Goal: Information Seeking & Learning: Find specific fact

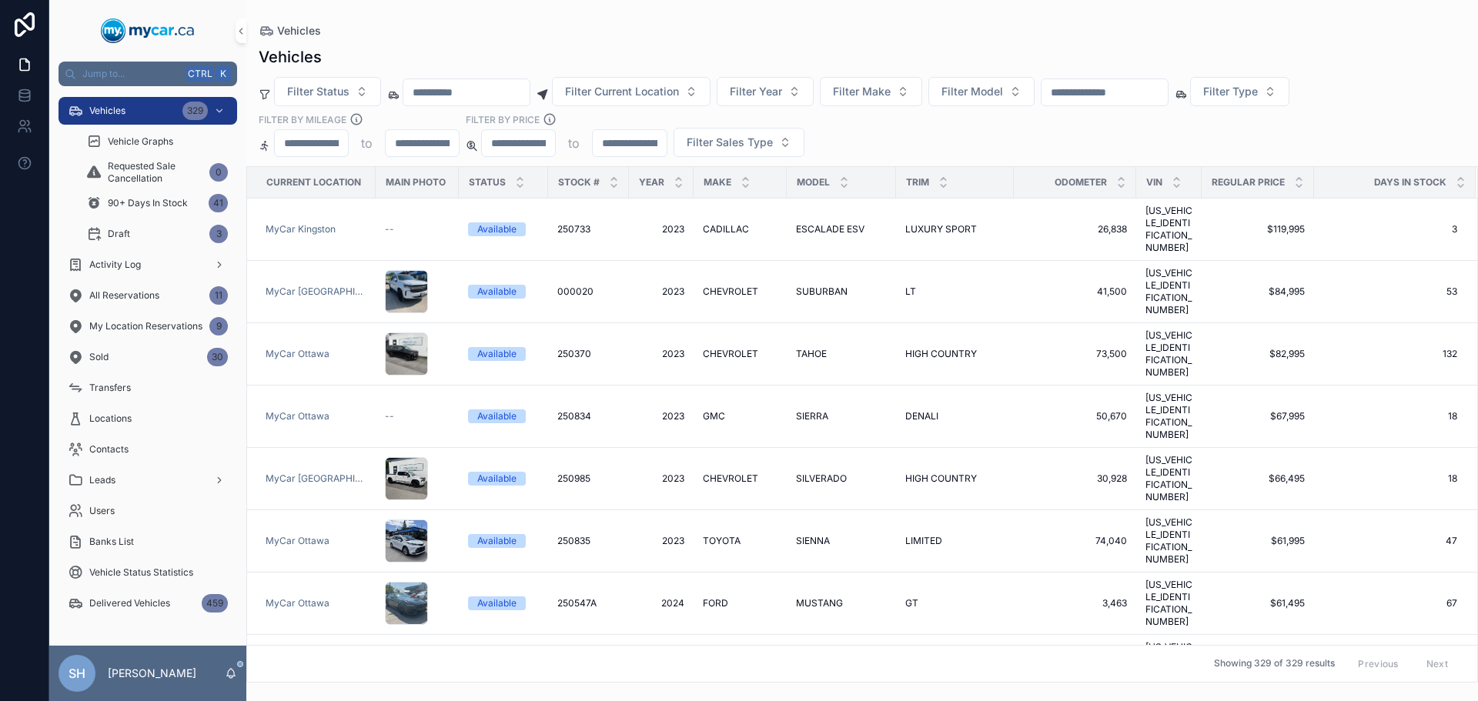
click at [1120, 86] on input "scrollable content" at bounding box center [1105, 93] width 126 height 22
type input "******"
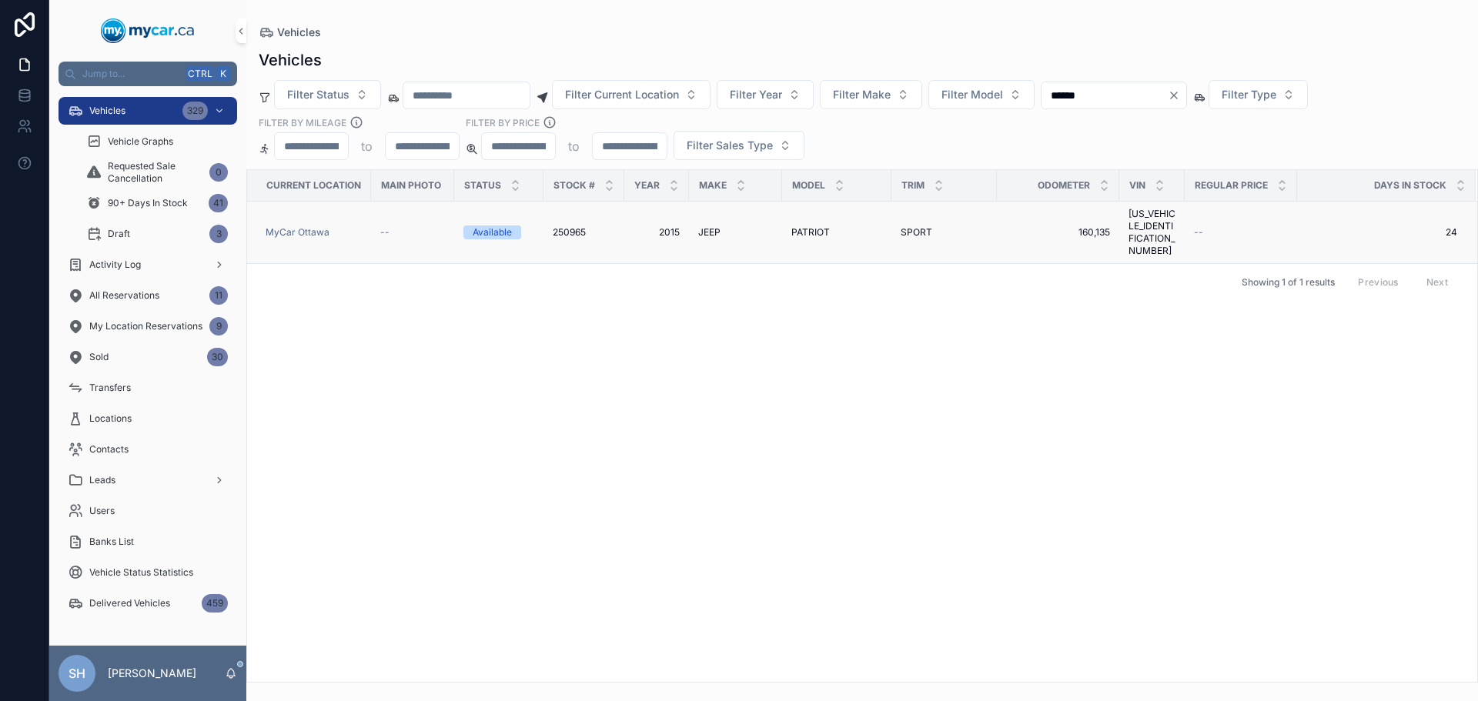
click at [811, 226] on span "PATRIOT" at bounding box center [811, 232] width 39 height 12
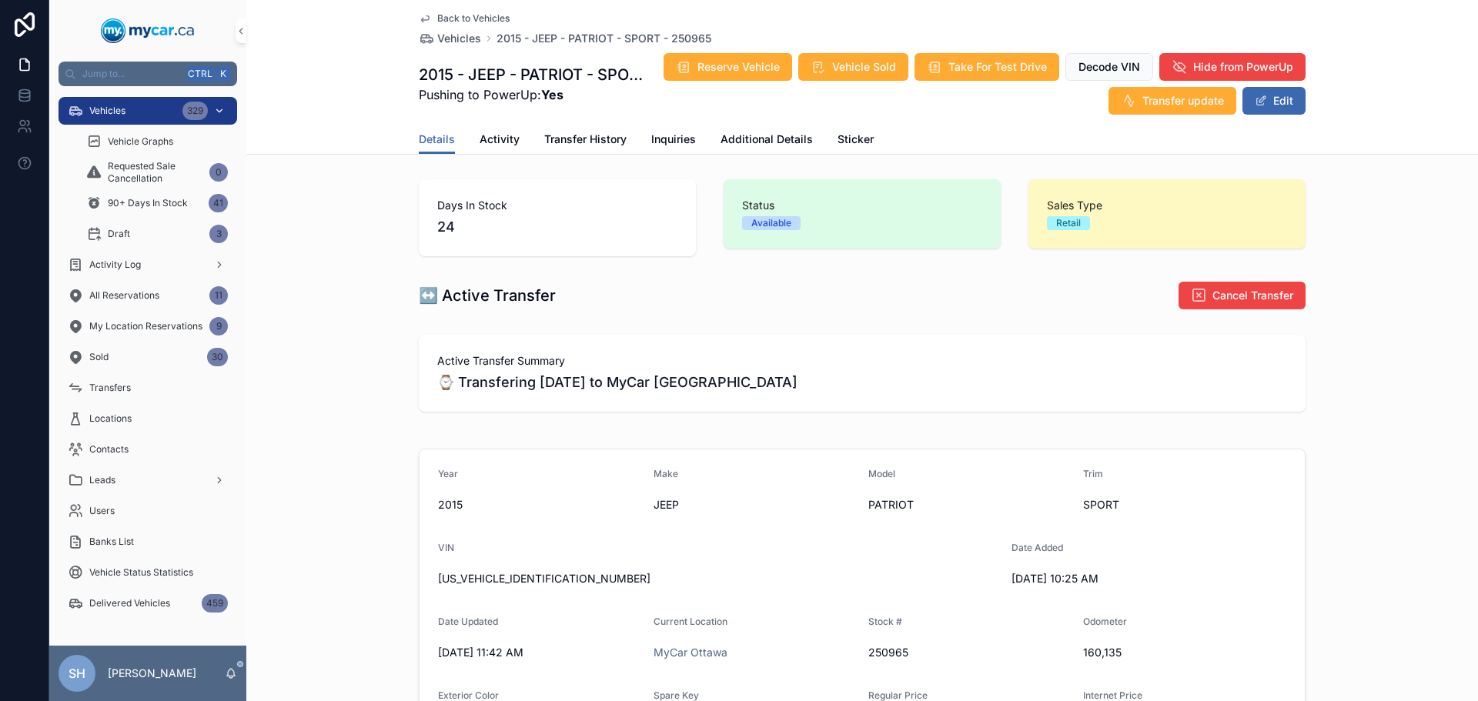
click at [116, 111] on span "Vehicles" at bounding box center [107, 111] width 36 height 12
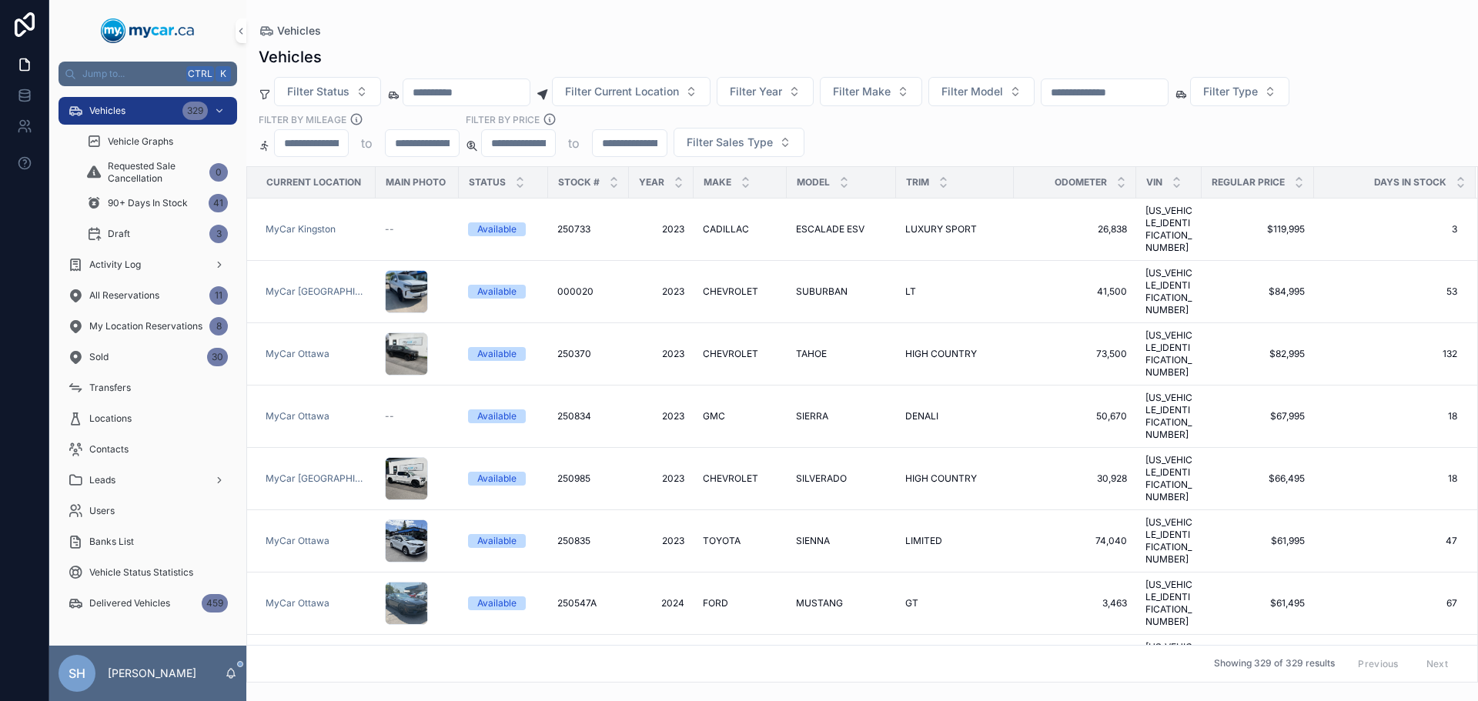
click at [1110, 86] on input "scrollable content" at bounding box center [1105, 93] width 126 height 22
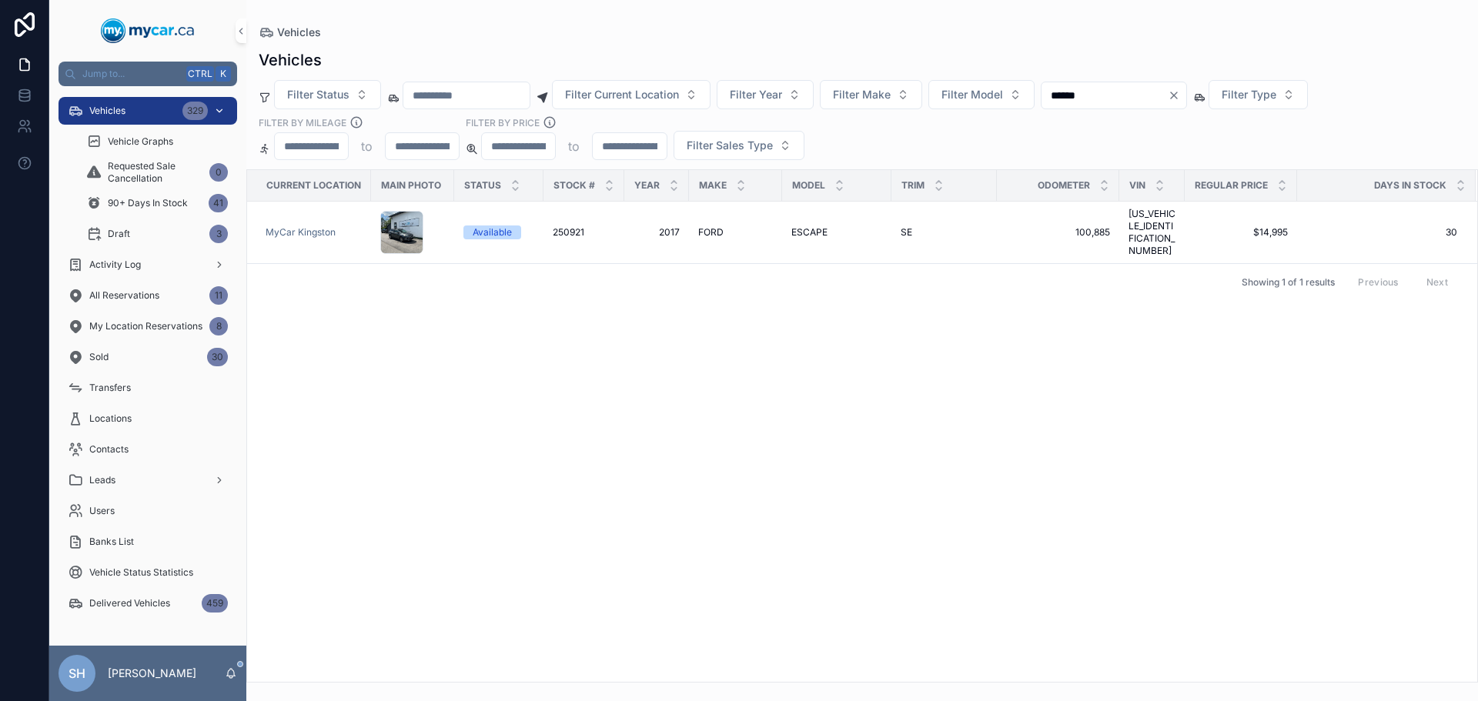
click at [156, 108] on div "Vehicles 329" at bounding box center [148, 111] width 160 height 25
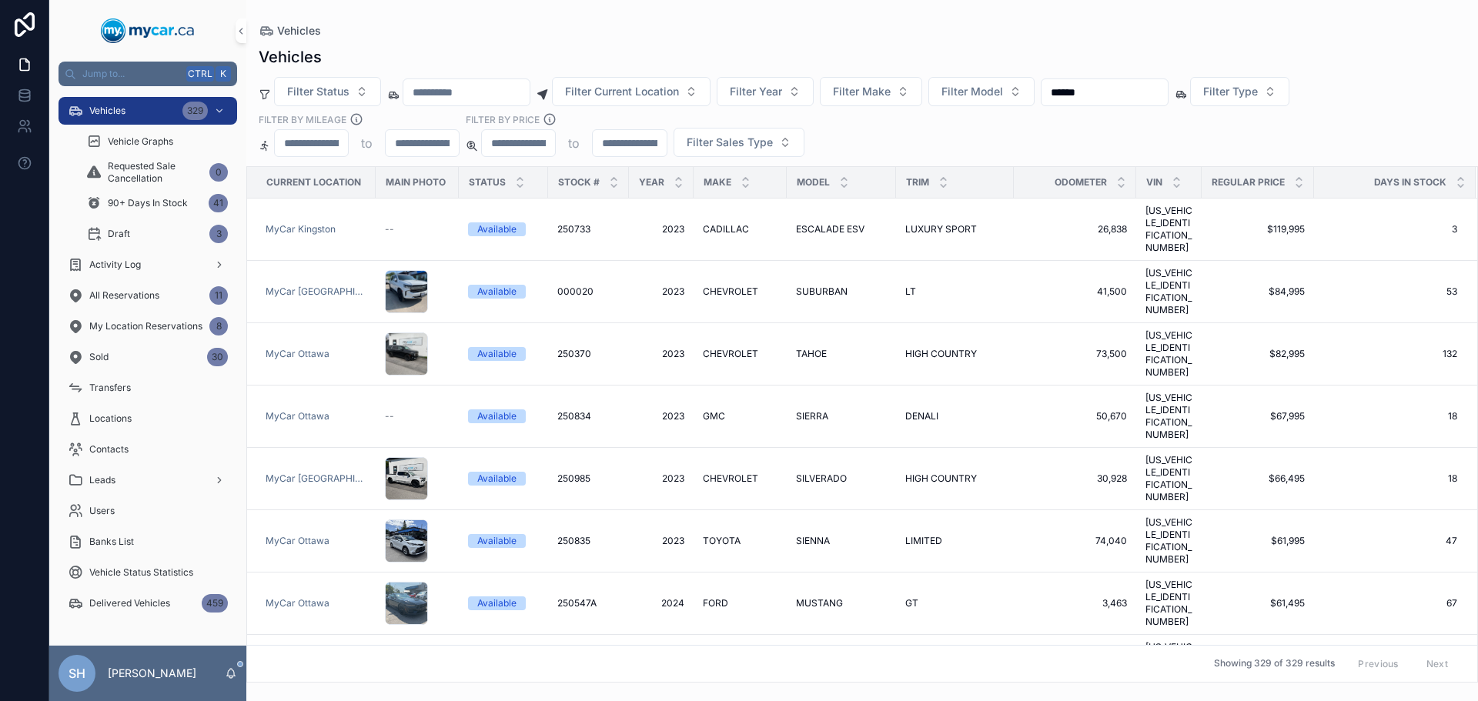
click at [496, 29] on div "Vehicles" at bounding box center [862, 31] width 1207 height 12
drag, startPoint x: 1133, startPoint y: 89, endPoint x: 1034, endPoint y: 122, distance: 104.0
click at [1034, 122] on div "Filter Status Filter Current Location Filter Year Filter Make Filter Model ****…" at bounding box center [862, 117] width 1232 height 80
type input "******"
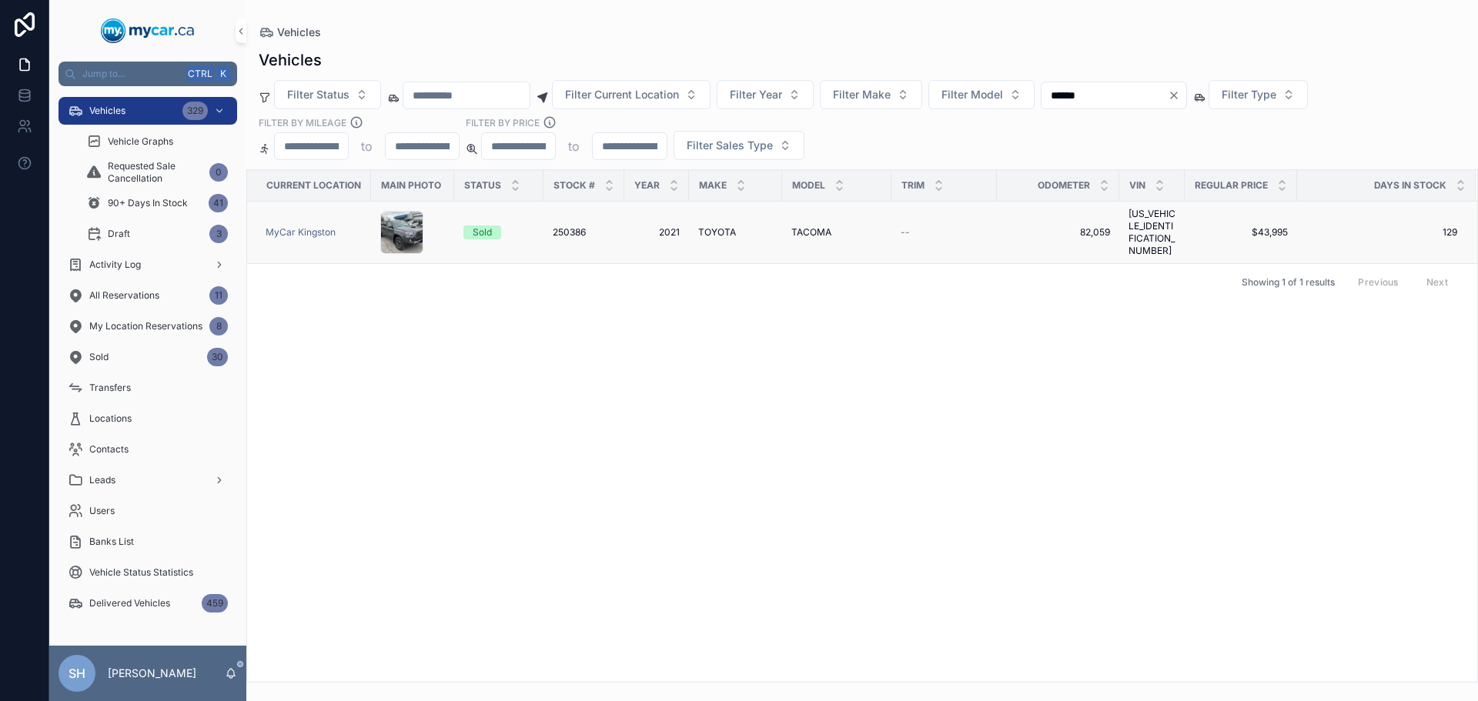
click at [819, 229] on span "TACOMA" at bounding box center [812, 232] width 40 height 12
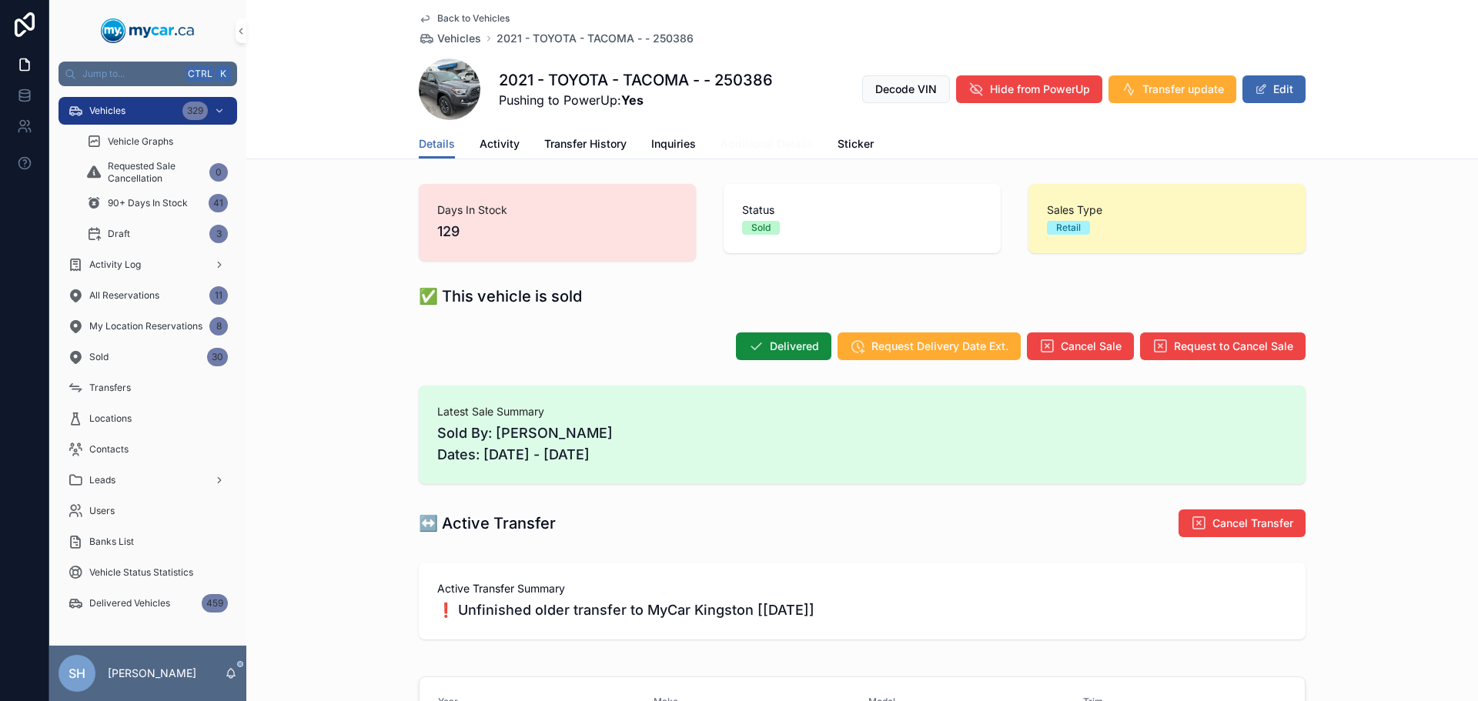
click at [762, 143] on span "Additional Details" at bounding box center [767, 143] width 92 height 15
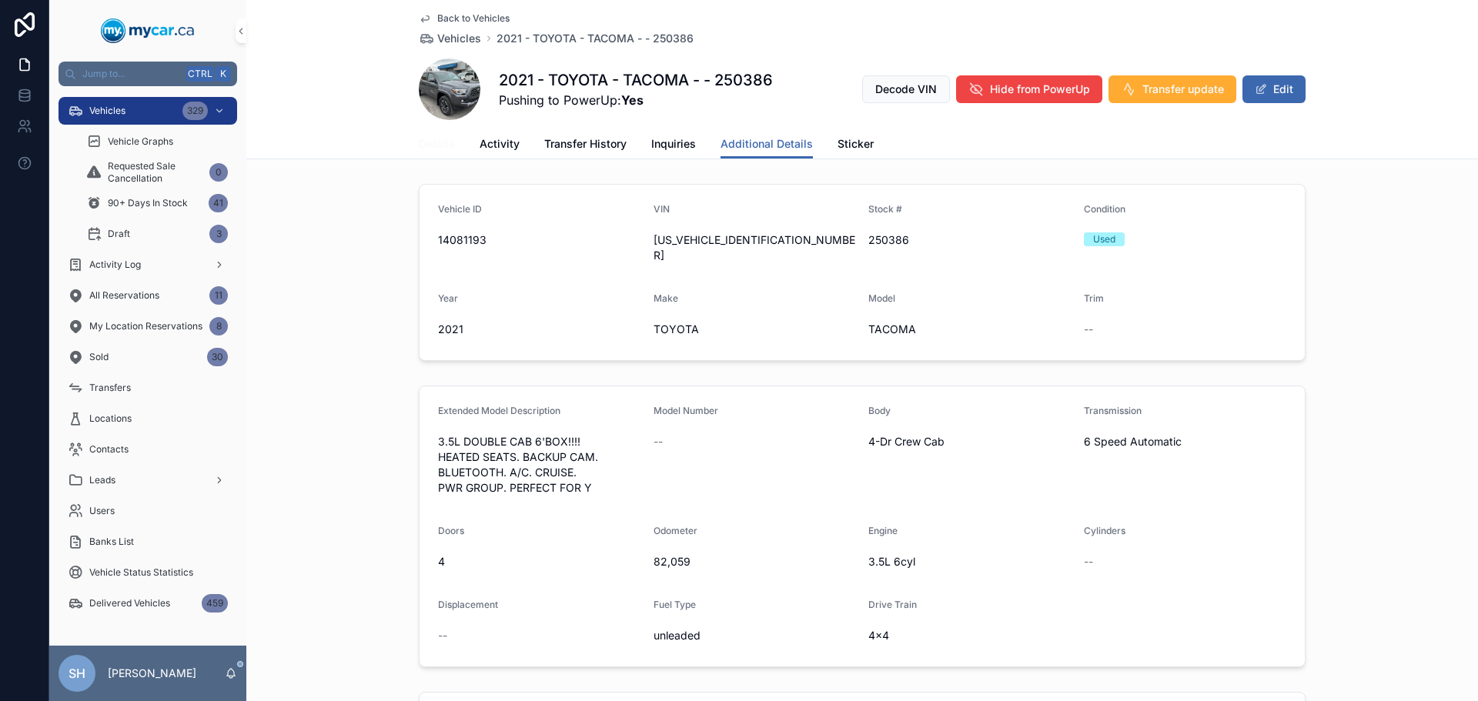
click at [426, 144] on span "Details" at bounding box center [437, 143] width 36 height 15
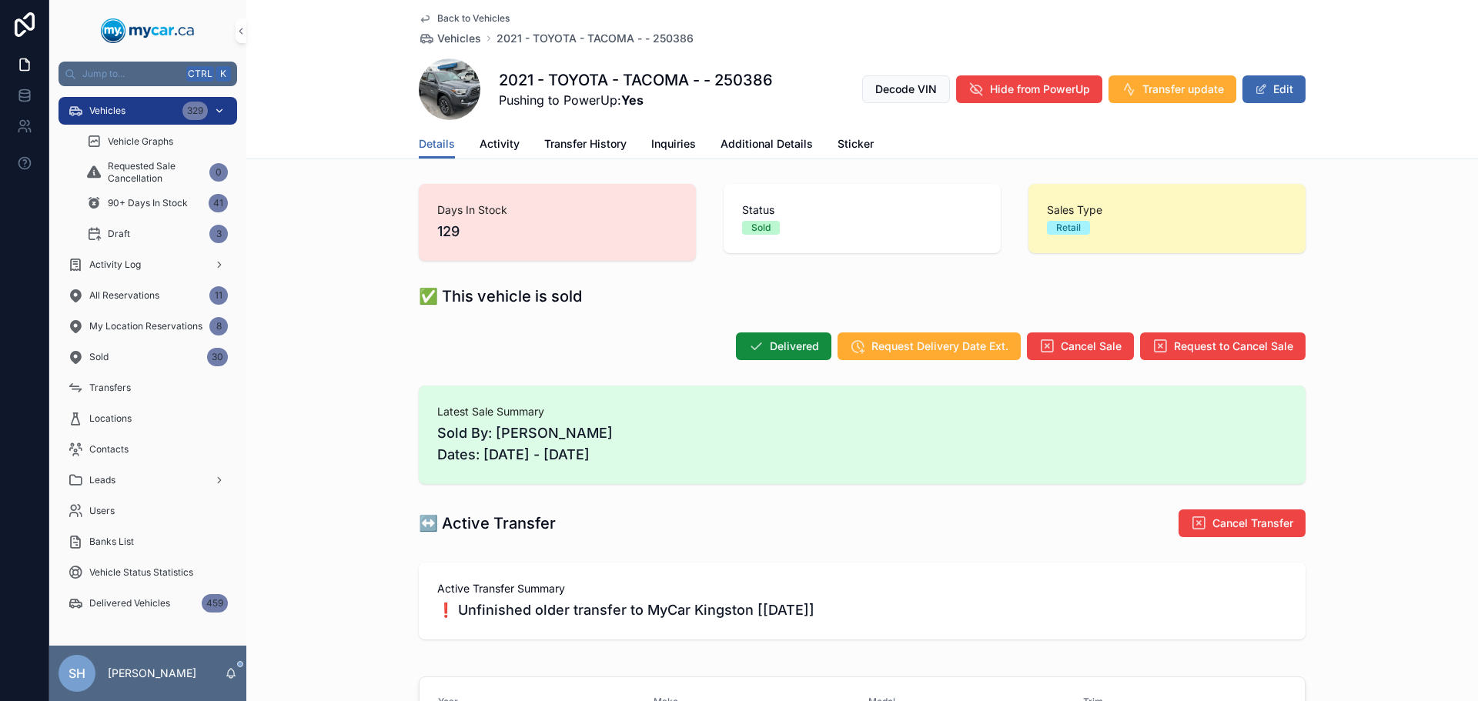
click at [142, 114] on div "Vehicles 329" at bounding box center [148, 111] width 160 height 25
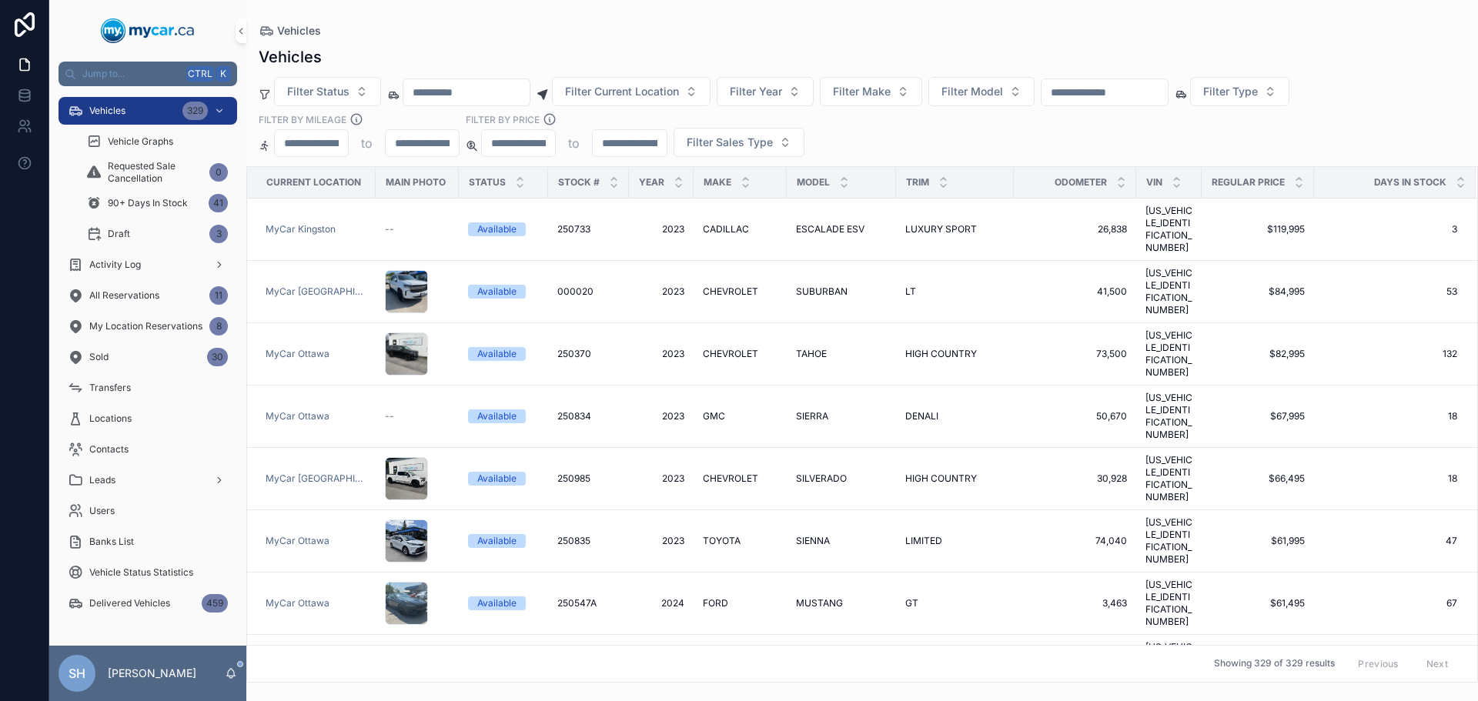
click at [1125, 92] on input "scrollable content" at bounding box center [1105, 93] width 126 height 22
click at [881, 89] on span "Filter Make" at bounding box center [862, 91] width 58 height 15
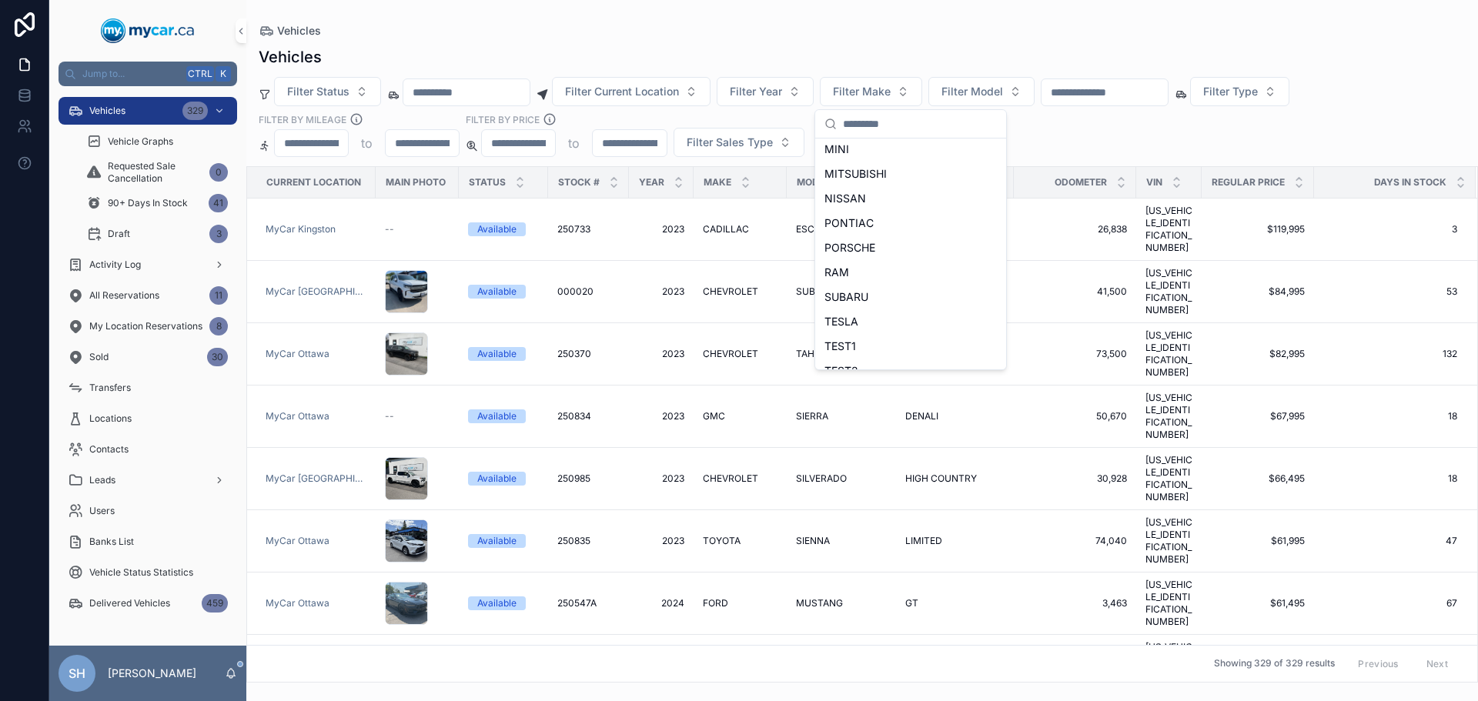
scroll to position [687, 0]
click at [880, 306] on div "TOYOTA" at bounding box center [911, 305] width 185 height 25
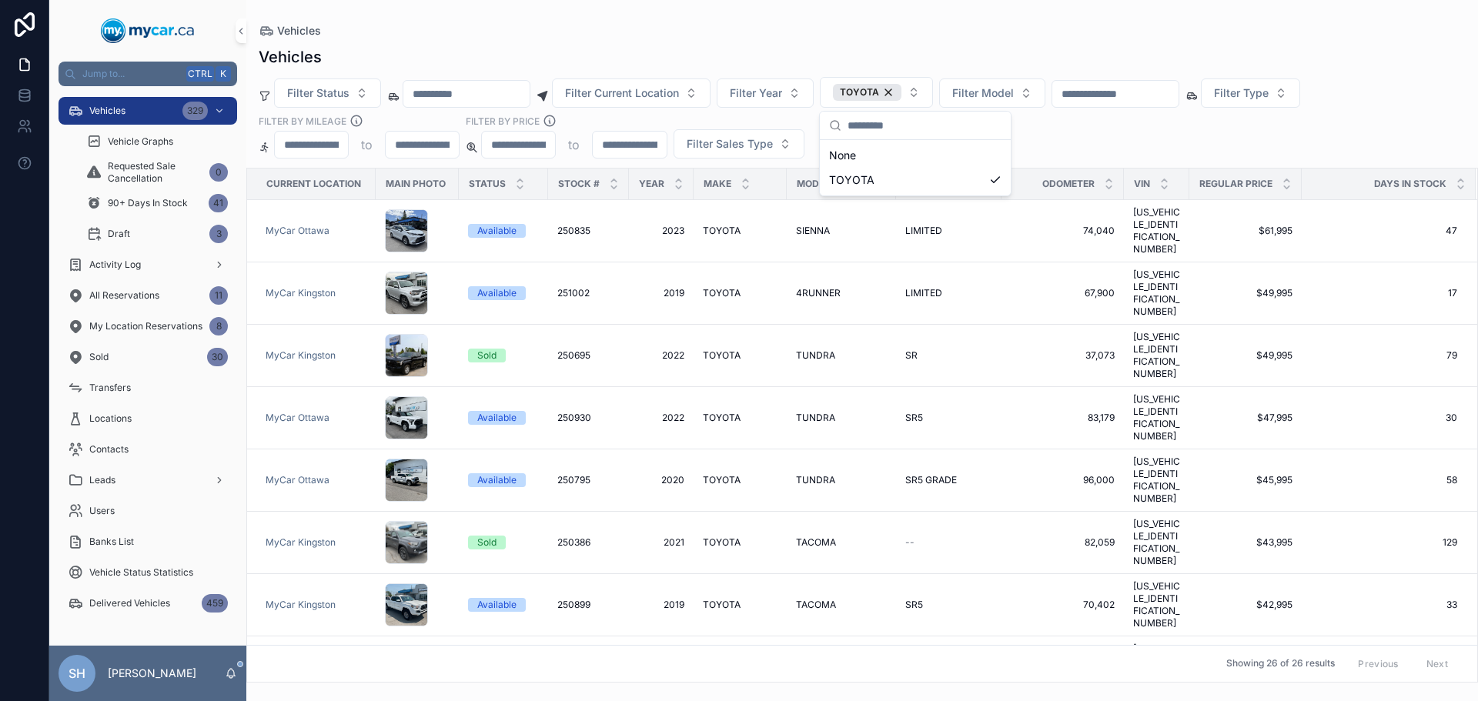
click at [941, 32] on div "Vehicles" at bounding box center [862, 31] width 1207 height 12
click at [638, 101] on button "Filter Current Location" at bounding box center [631, 93] width 159 height 29
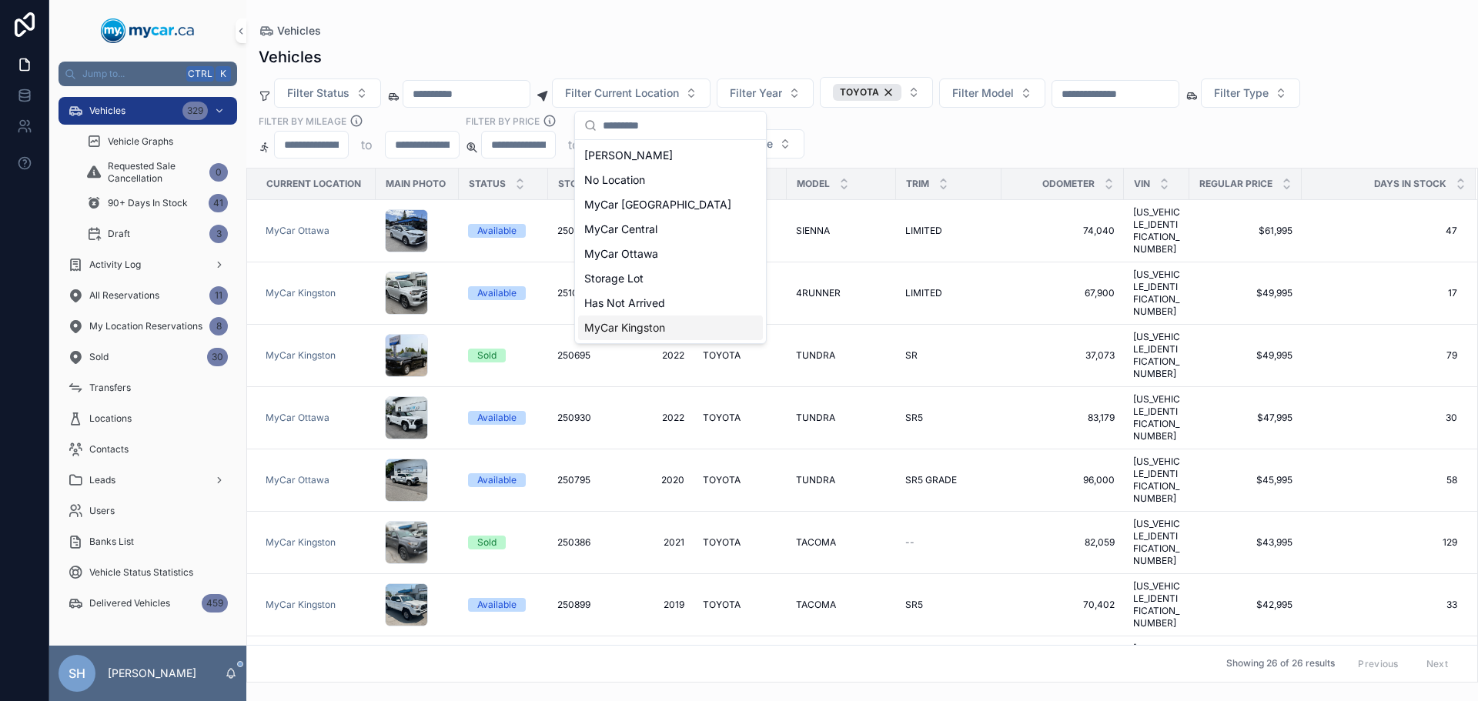
click at [641, 334] on span "MyCar Kingston" at bounding box center [624, 327] width 81 height 15
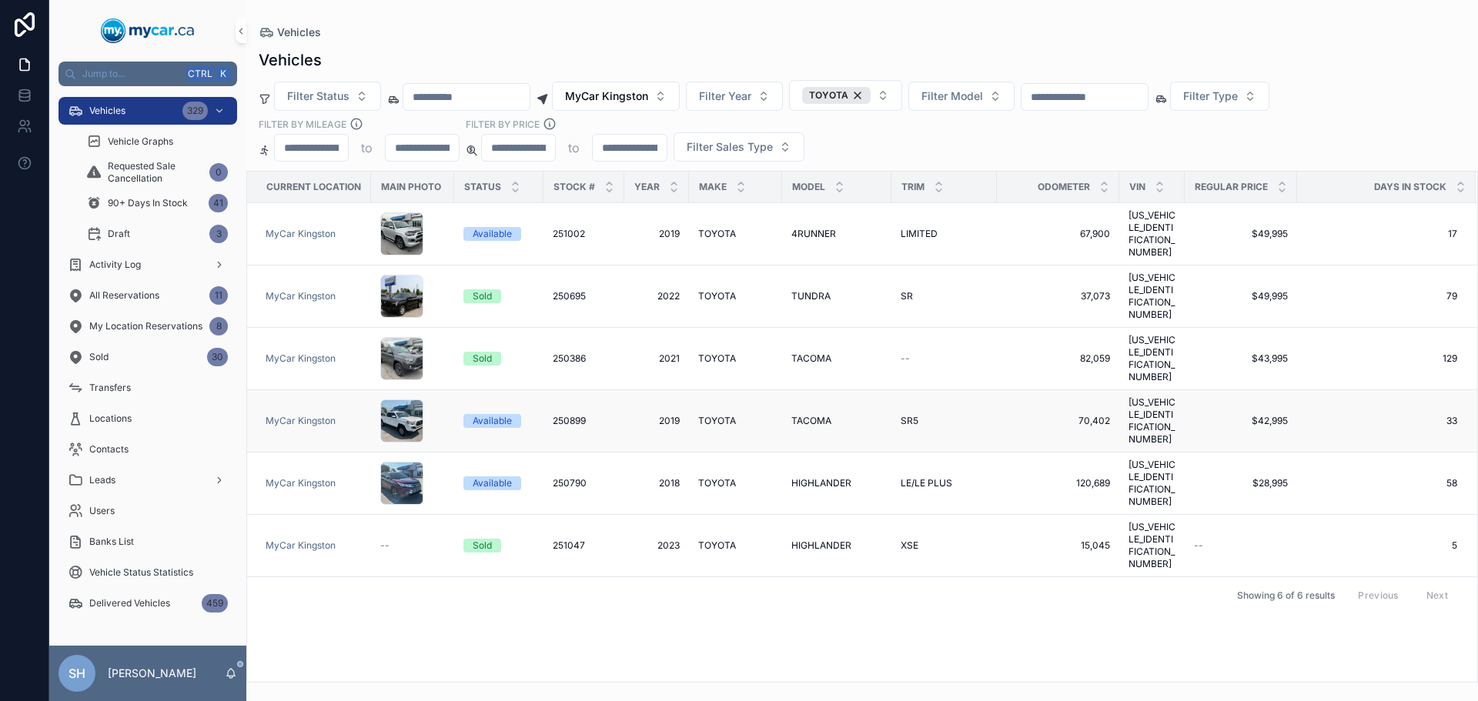
click at [815, 415] on span "TACOMA" at bounding box center [812, 421] width 40 height 12
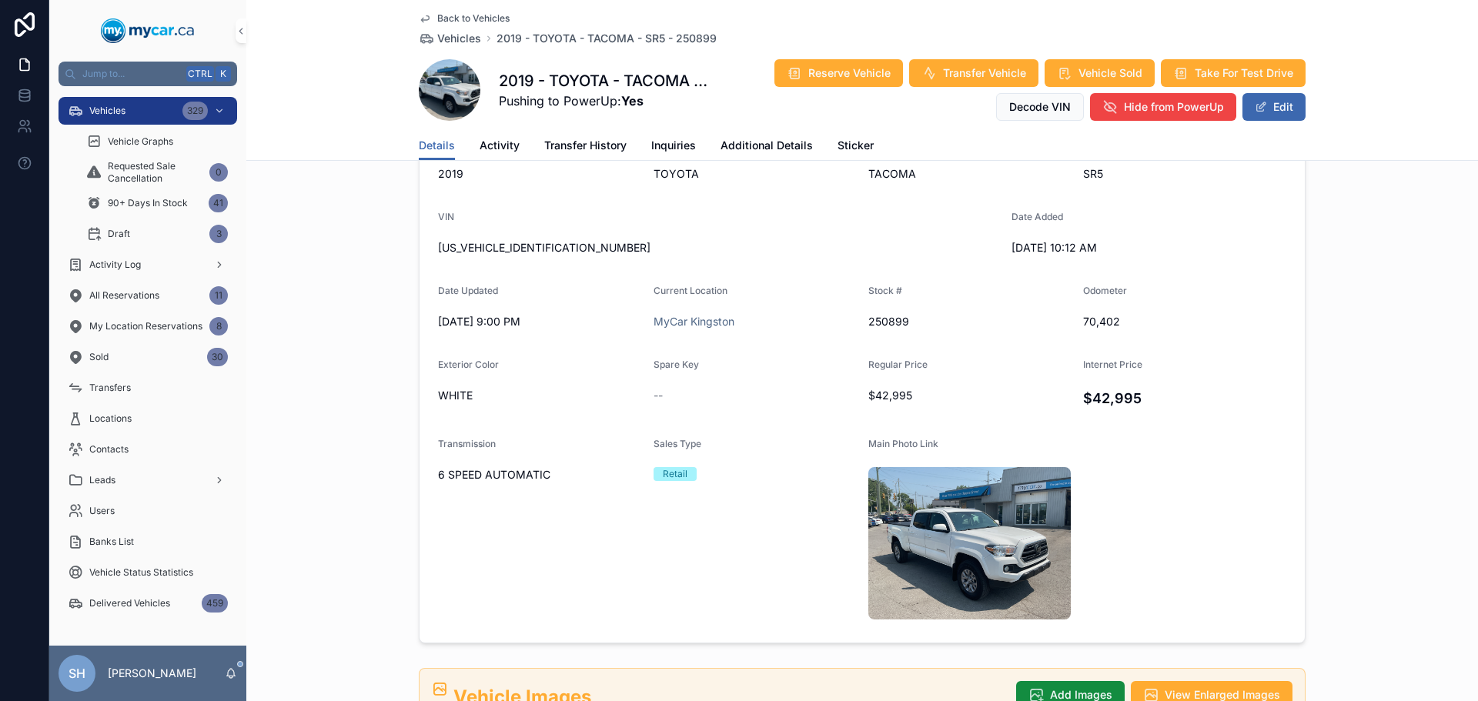
scroll to position [154, 0]
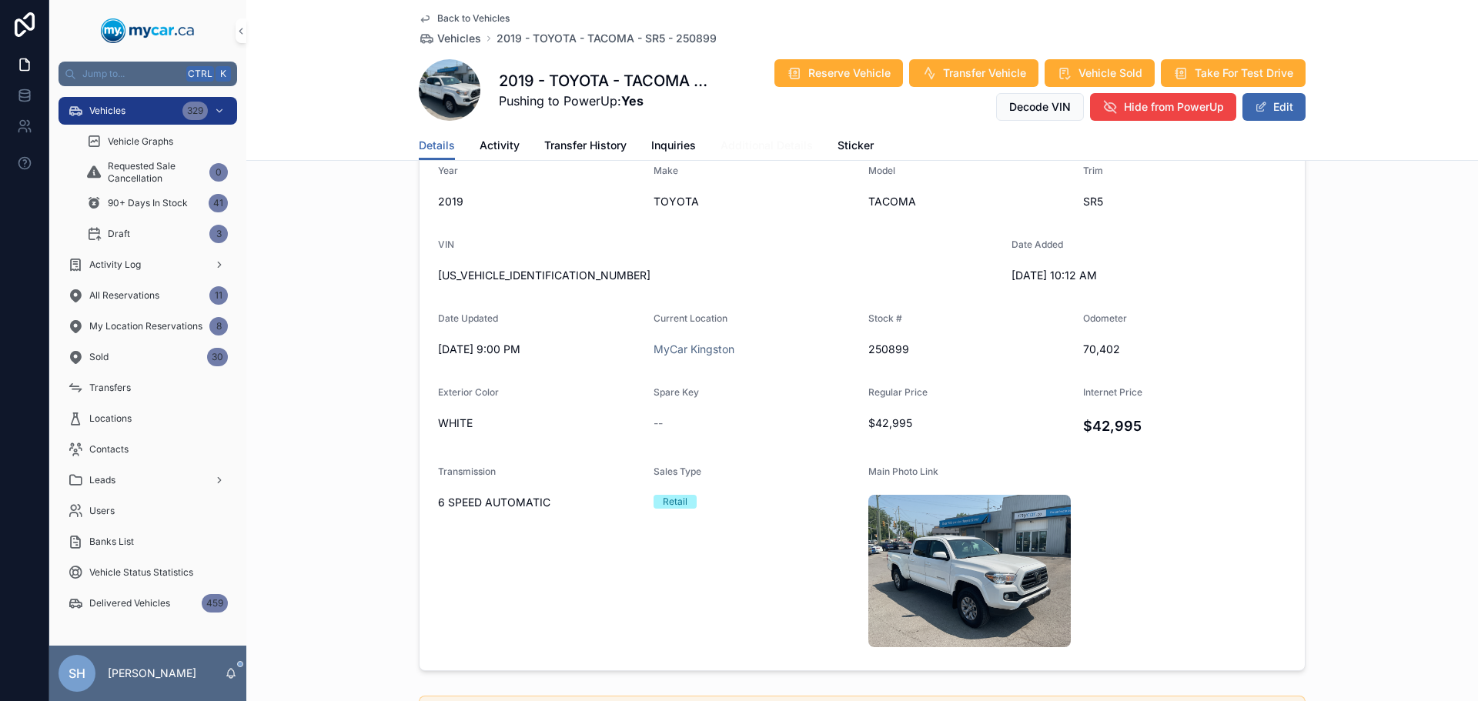
click at [721, 141] on span "Additional Details" at bounding box center [767, 145] width 92 height 15
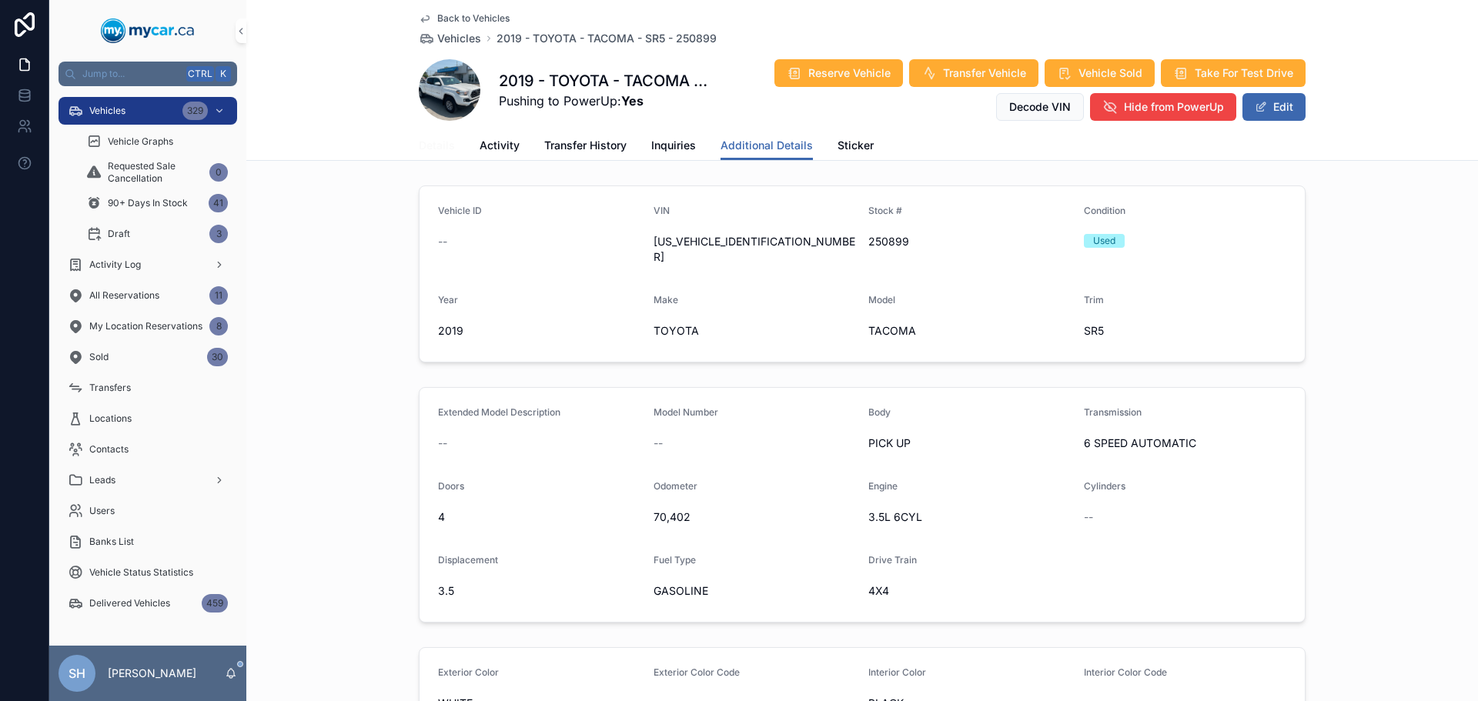
click at [420, 144] on span "Details" at bounding box center [437, 145] width 36 height 15
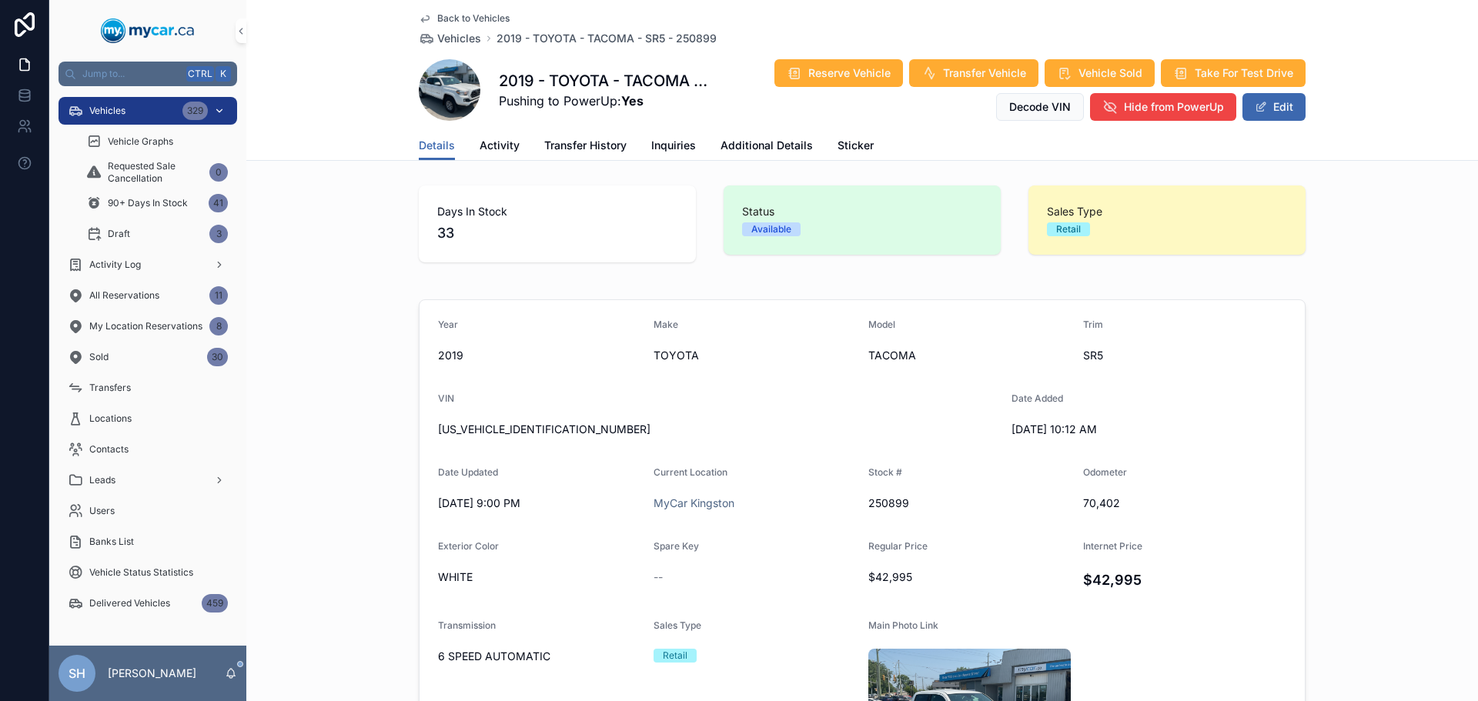
click at [106, 102] on div "Vehicles 329" at bounding box center [148, 111] width 160 height 25
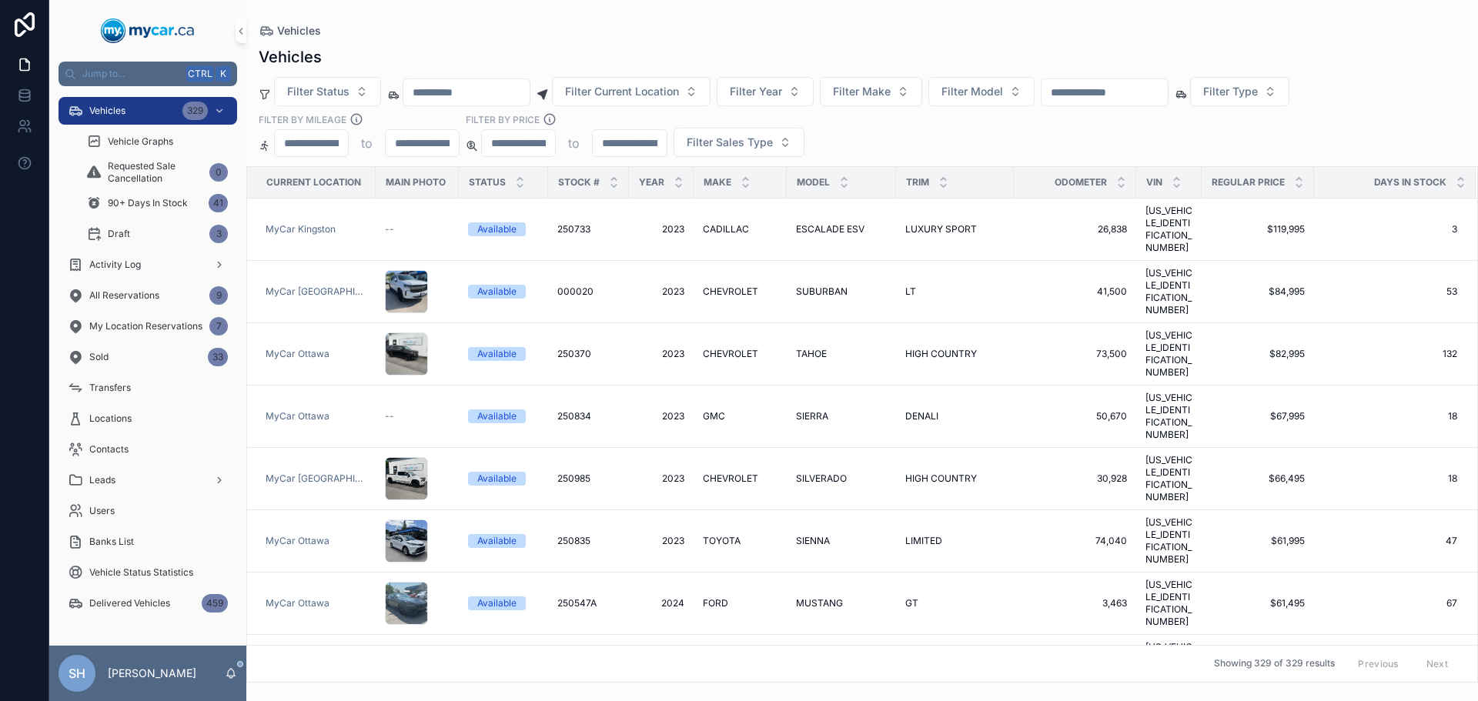
click at [1100, 95] on input "scrollable content" at bounding box center [1105, 93] width 126 height 22
type input "******"
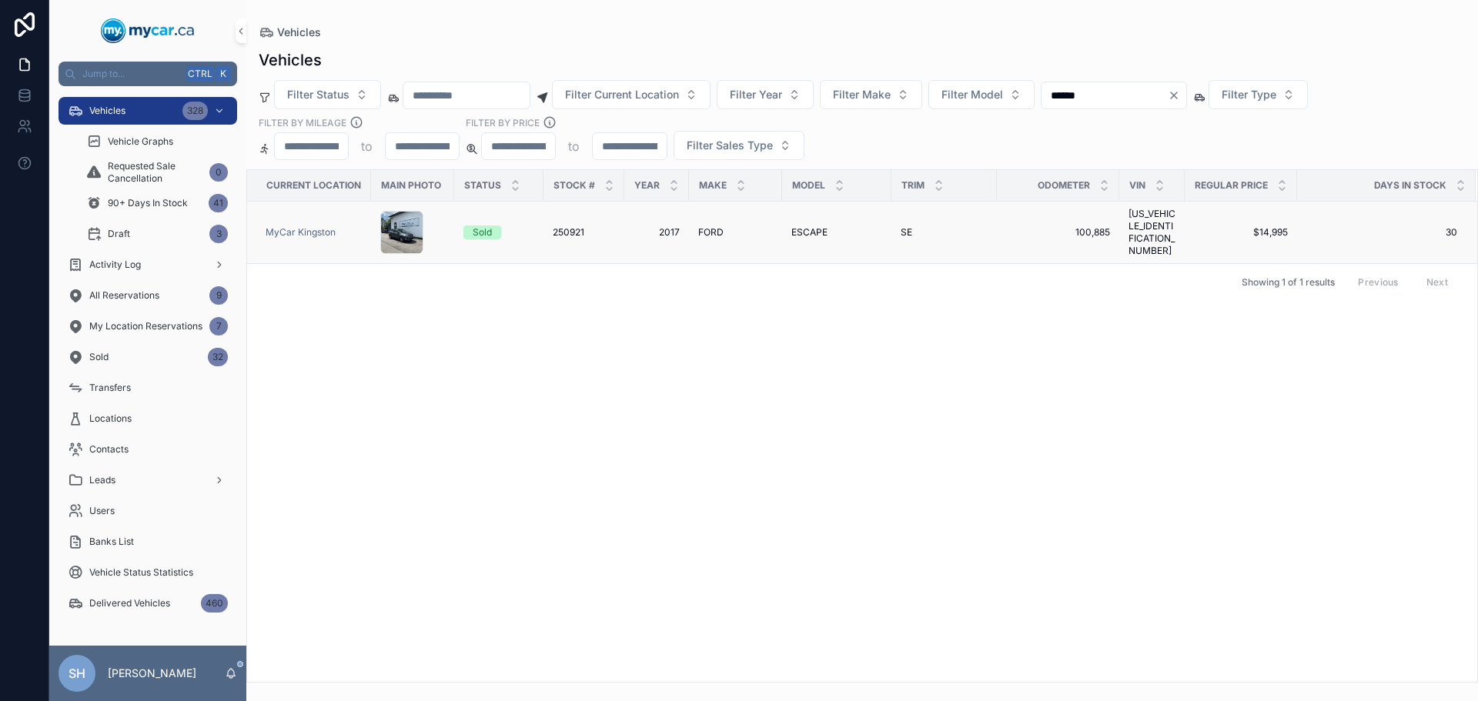
click at [572, 227] on span "250921" at bounding box center [569, 232] width 32 height 12
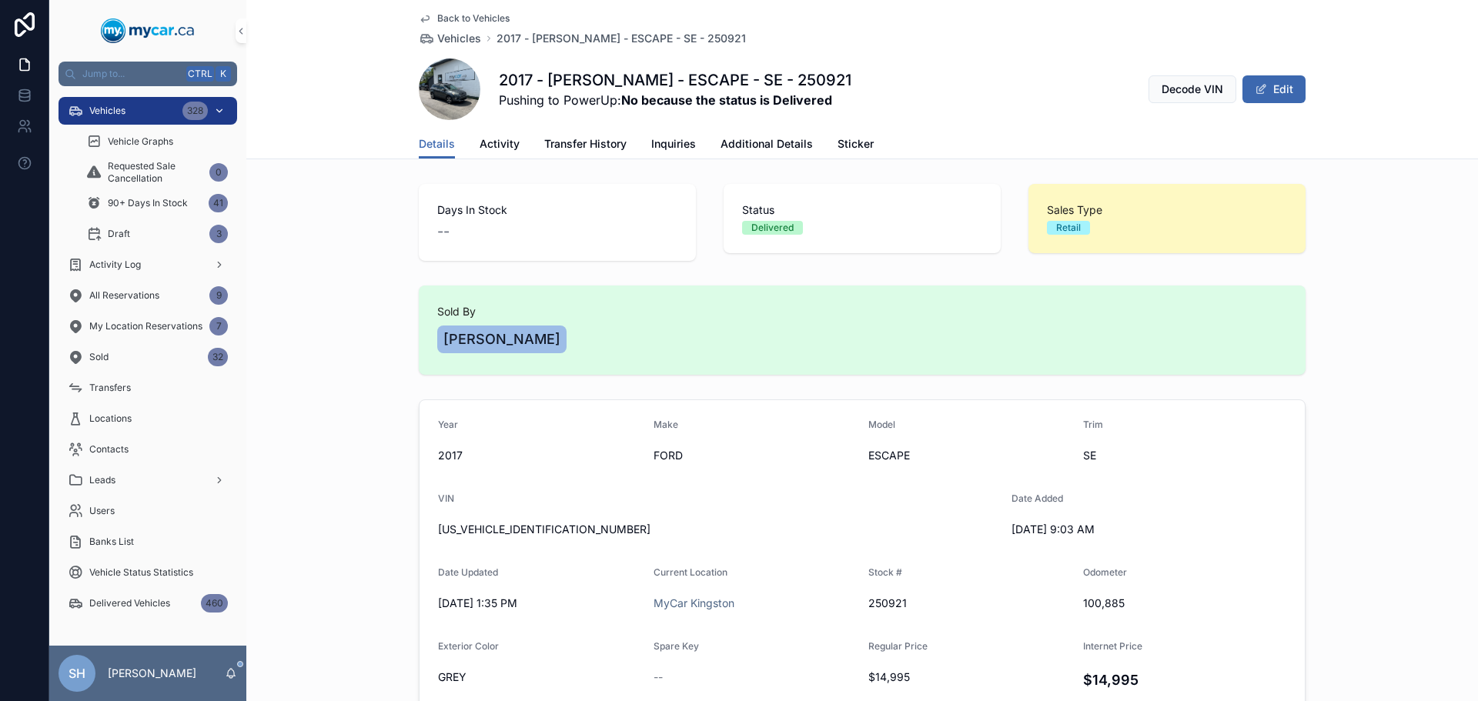
click at [146, 105] on div "Vehicles 328" at bounding box center [148, 111] width 160 height 25
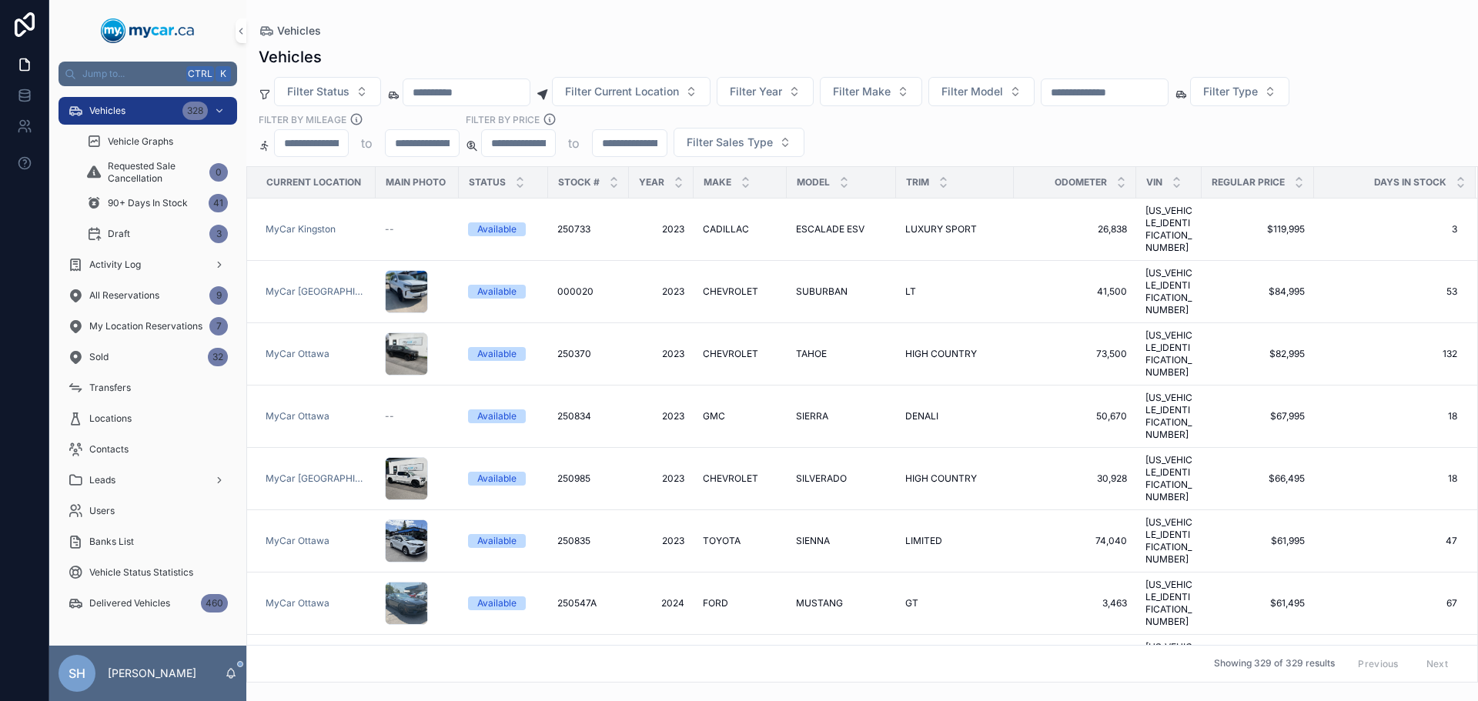
click at [1111, 83] on input "scrollable content" at bounding box center [1105, 93] width 126 height 22
type input "******"
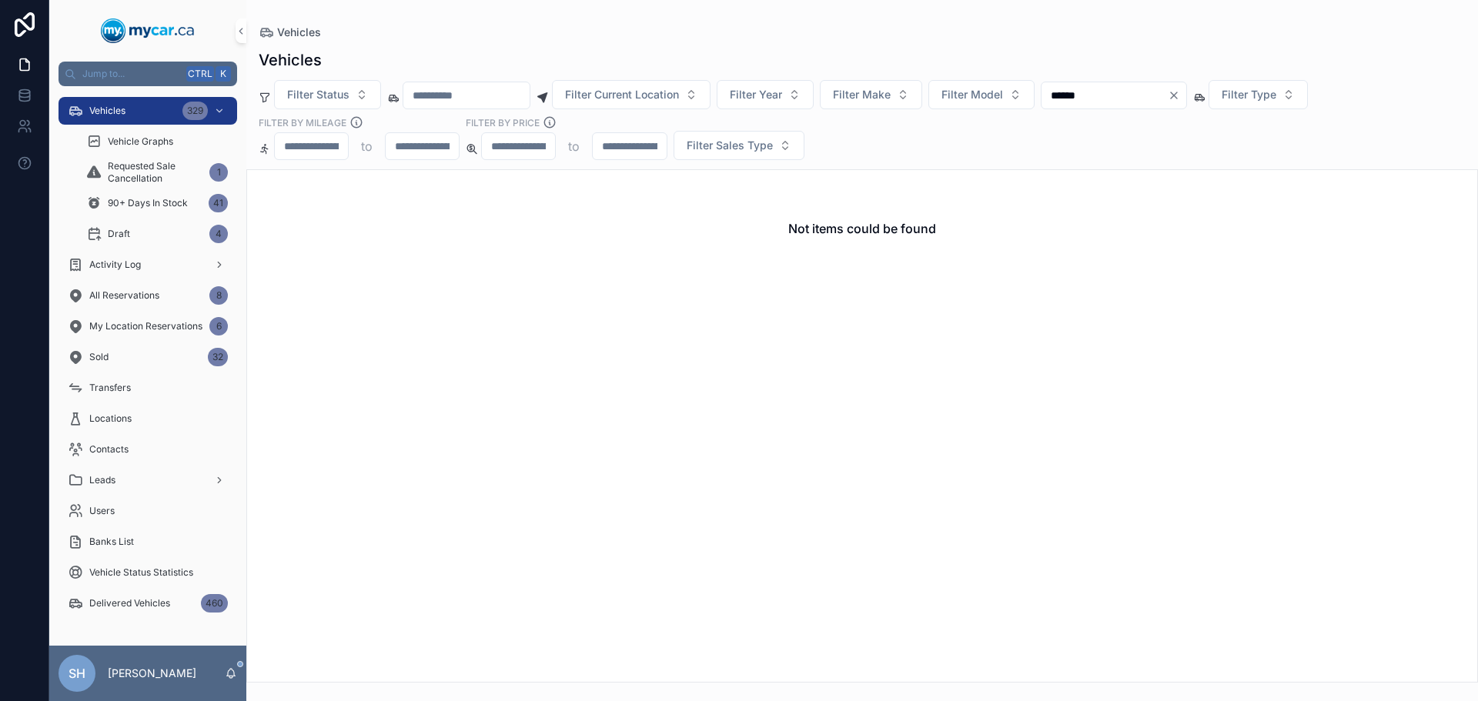
click at [1180, 92] on icon "Clear" at bounding box center [1174, 95] width 12 height 12
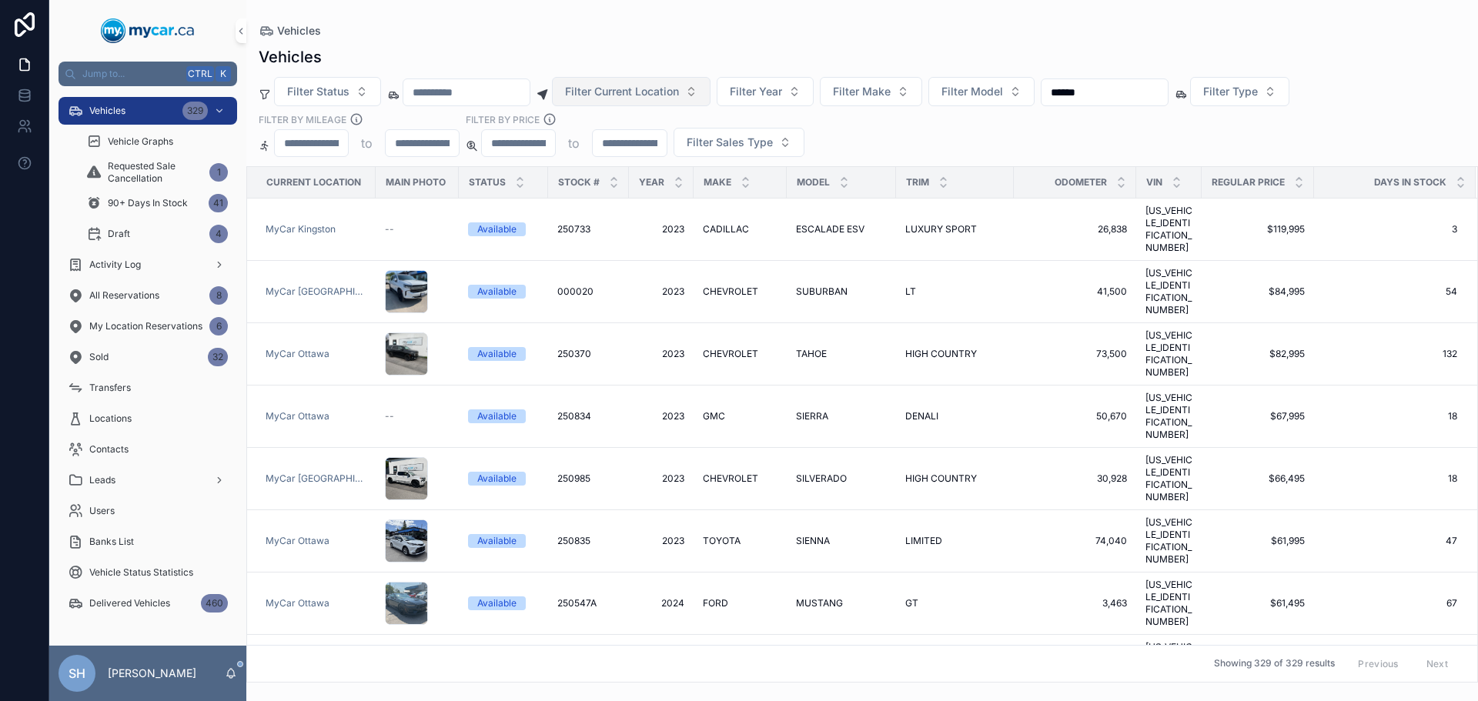
click at [664, 95] on span "Filter Current Location" at bounding box center [622, 91] width 114 height 15
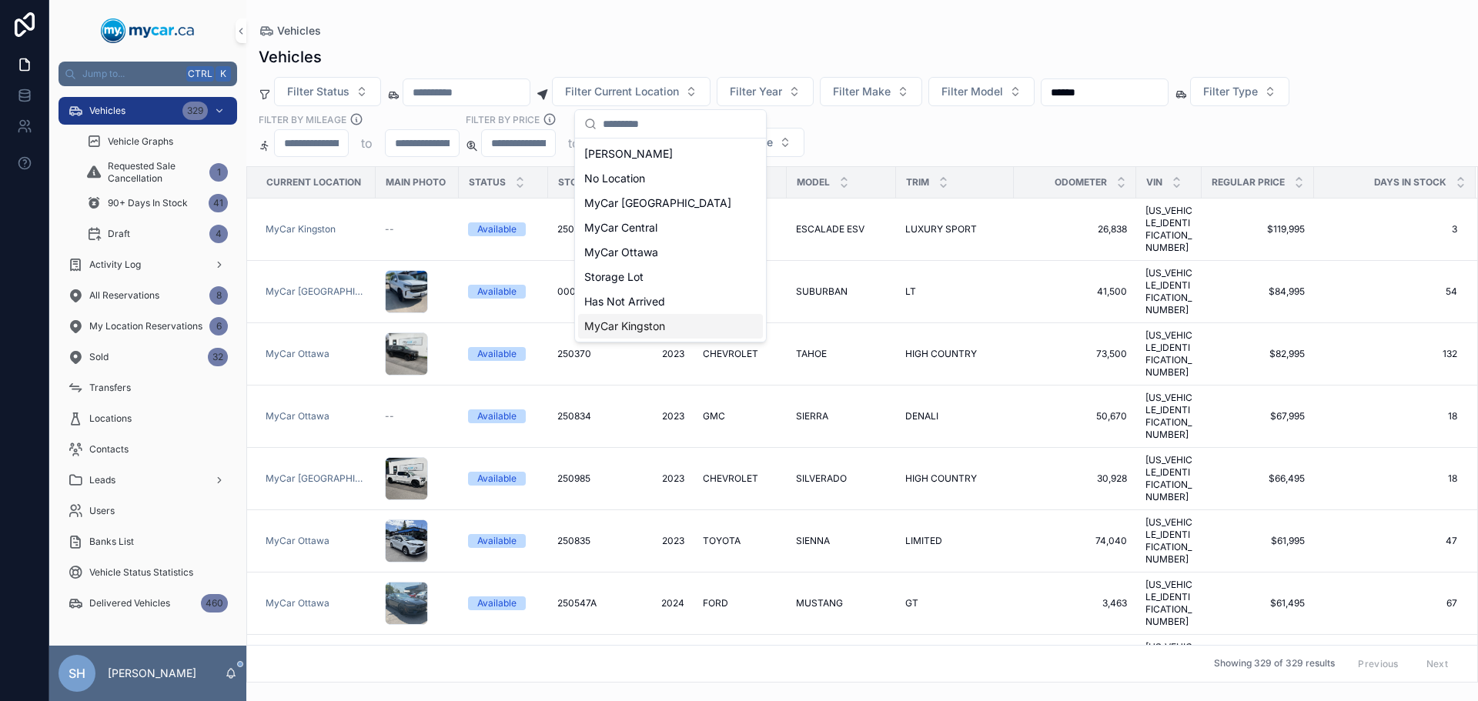
click at [650, 327] on span "MyCar Kingston" at bounding box center [624, 326] width 81 height 15
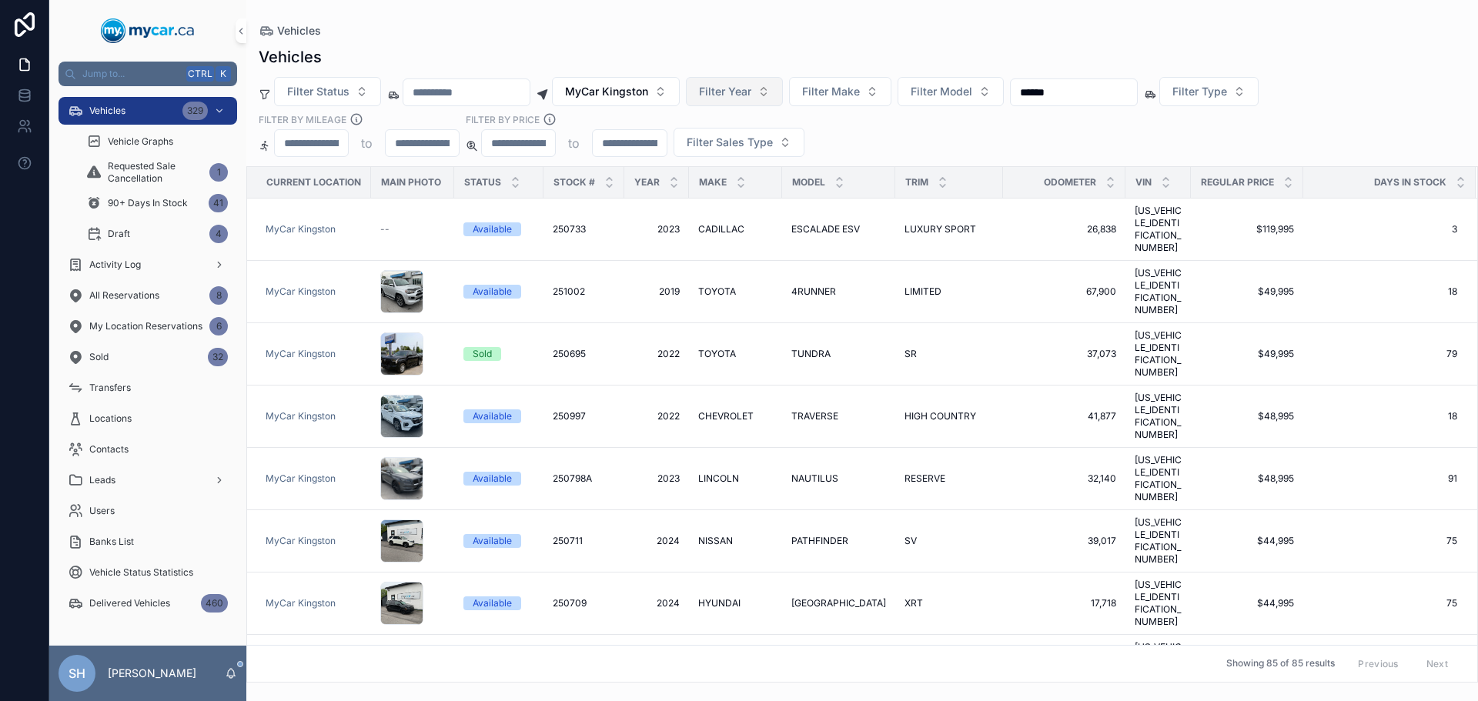
click at [752, 89] on span "Filter Year" at bounding box center [725, 91] width 52 height 15
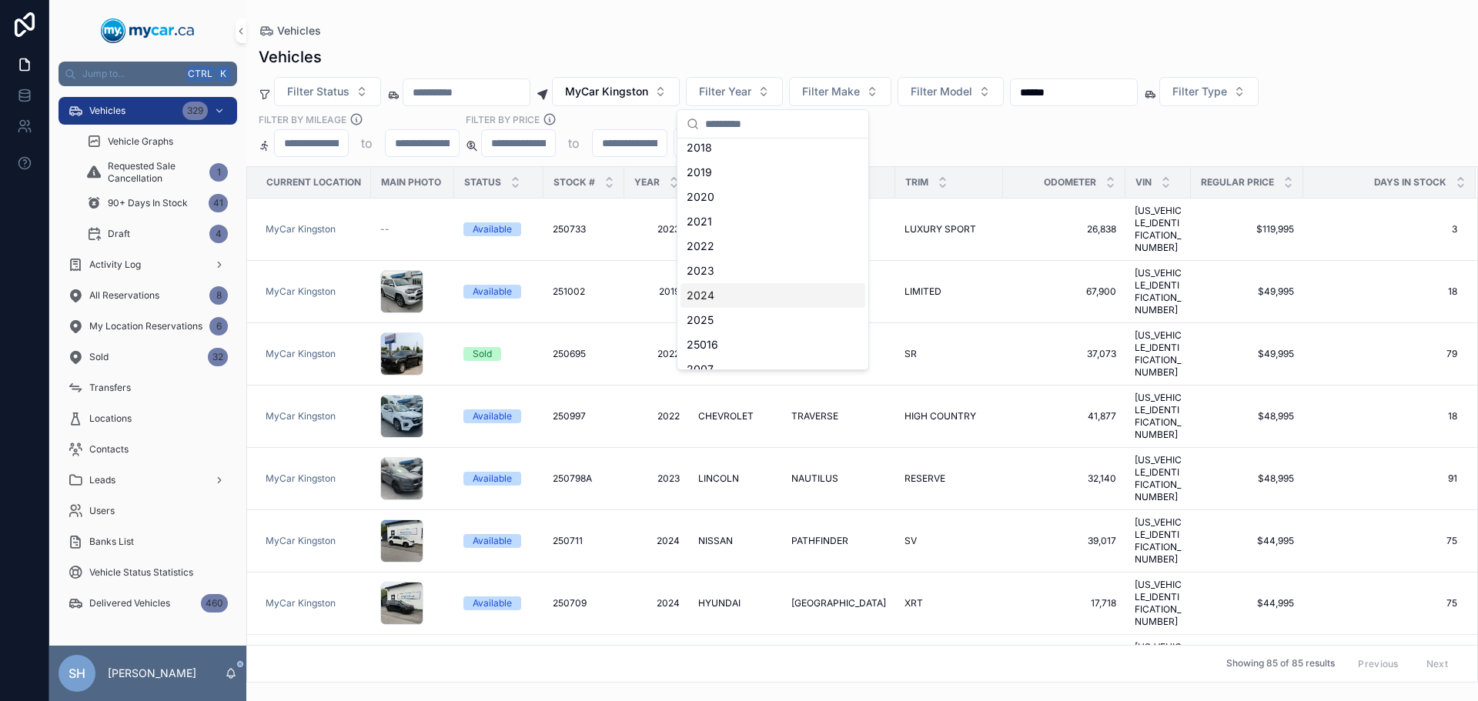
click at [726, 296] on div "2024" at bounding box center [773, 295] width 185 height 25
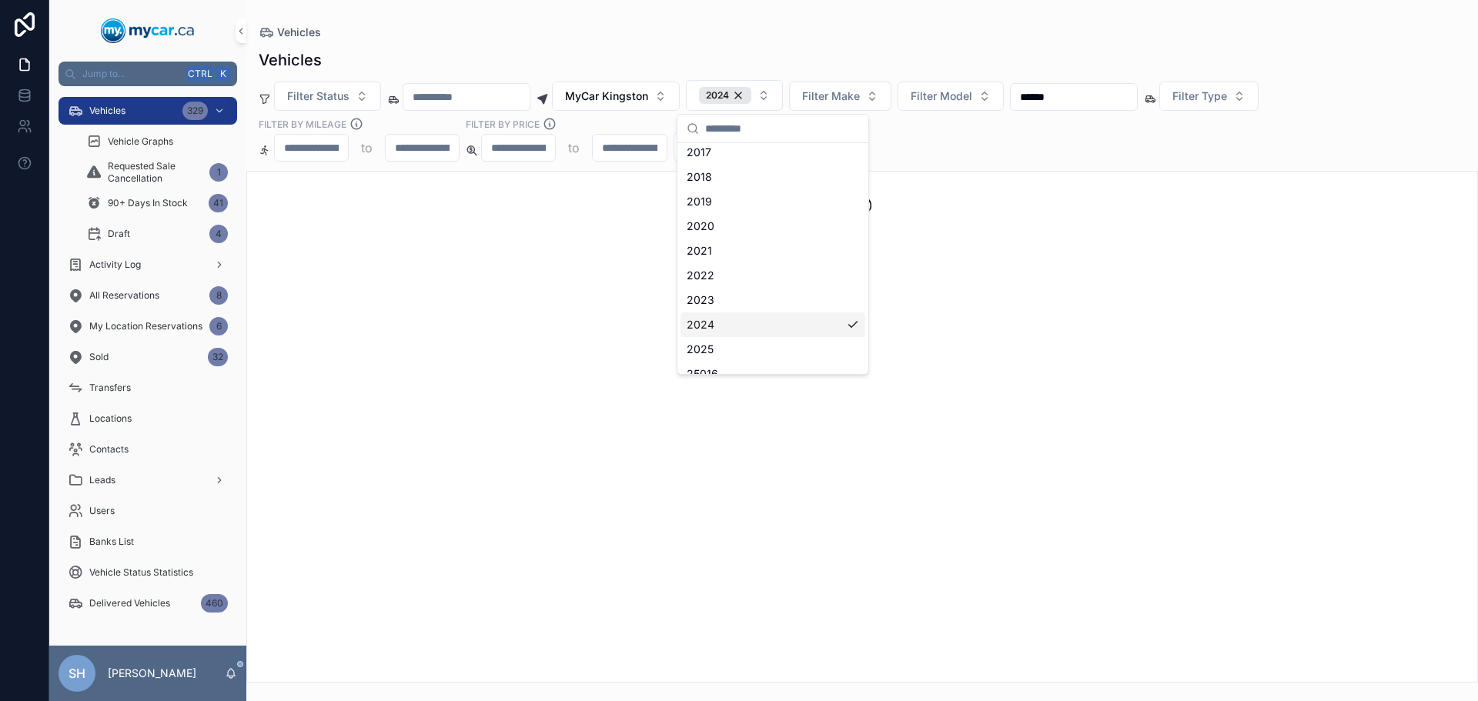
scroll to position [179, 0]
click at [821, 34] on div "Vehicles" at bounding box center [862, 32] width 1207 height 15
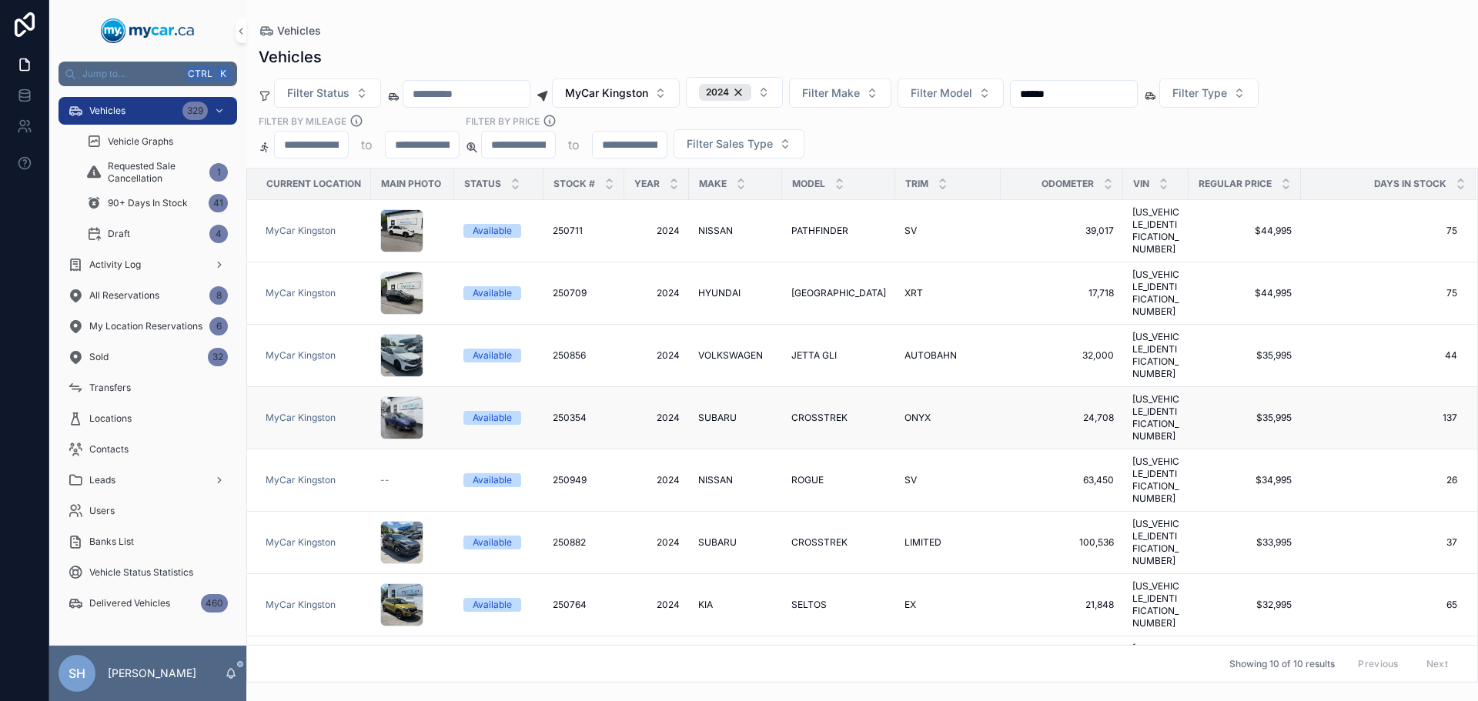
click at [714, 412] on span "SUBARU" at bounding box center [717, 418] width 39 height 12
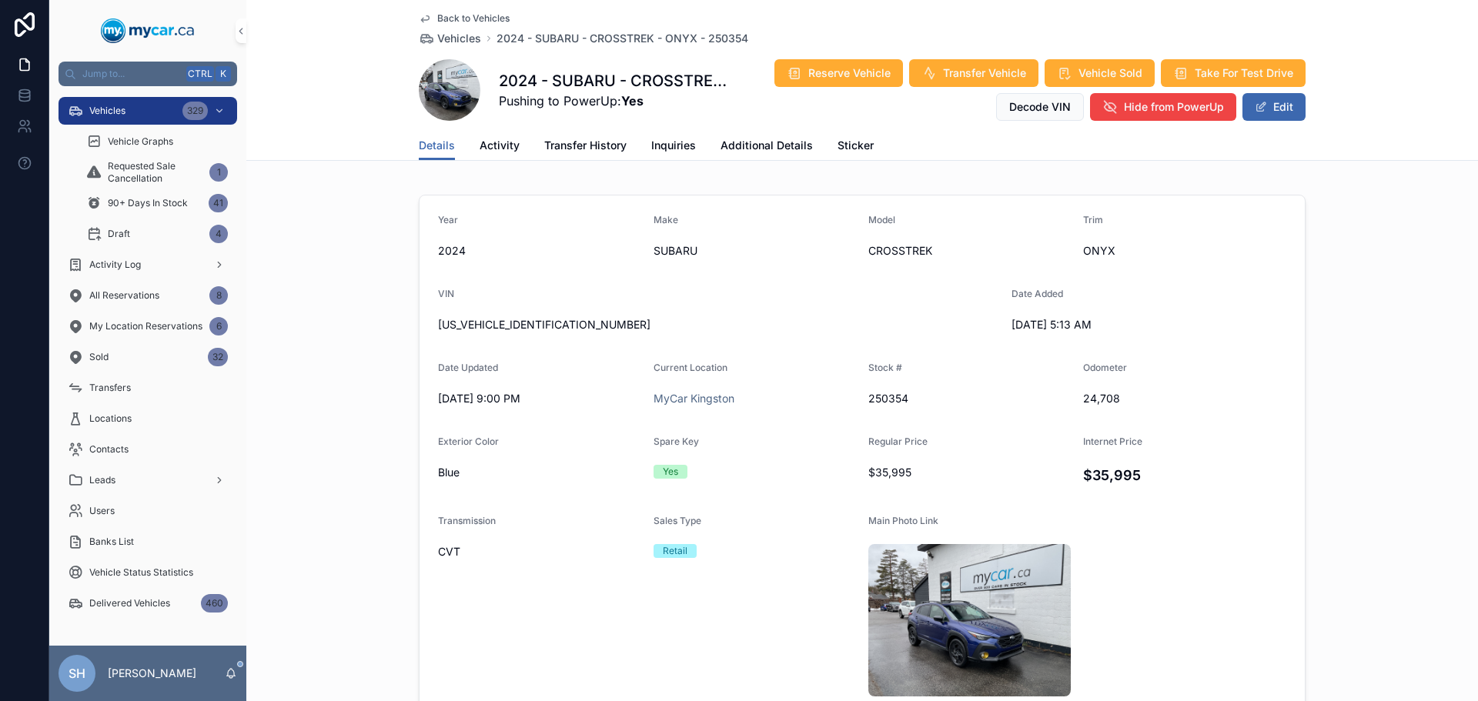
scroll to position [77, 0]
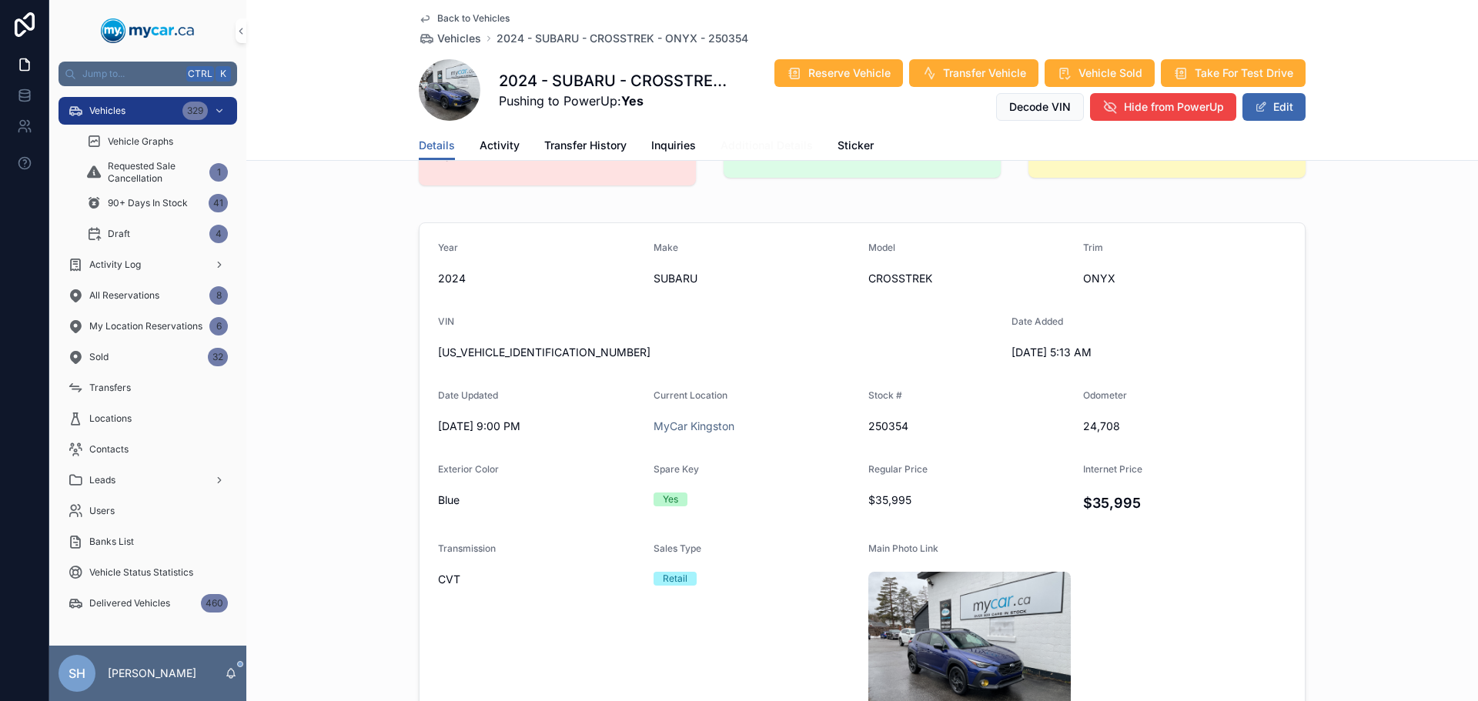
click at [758, 136] on link "Additional Details" at bounding box center [767, 147] width 92 height 31
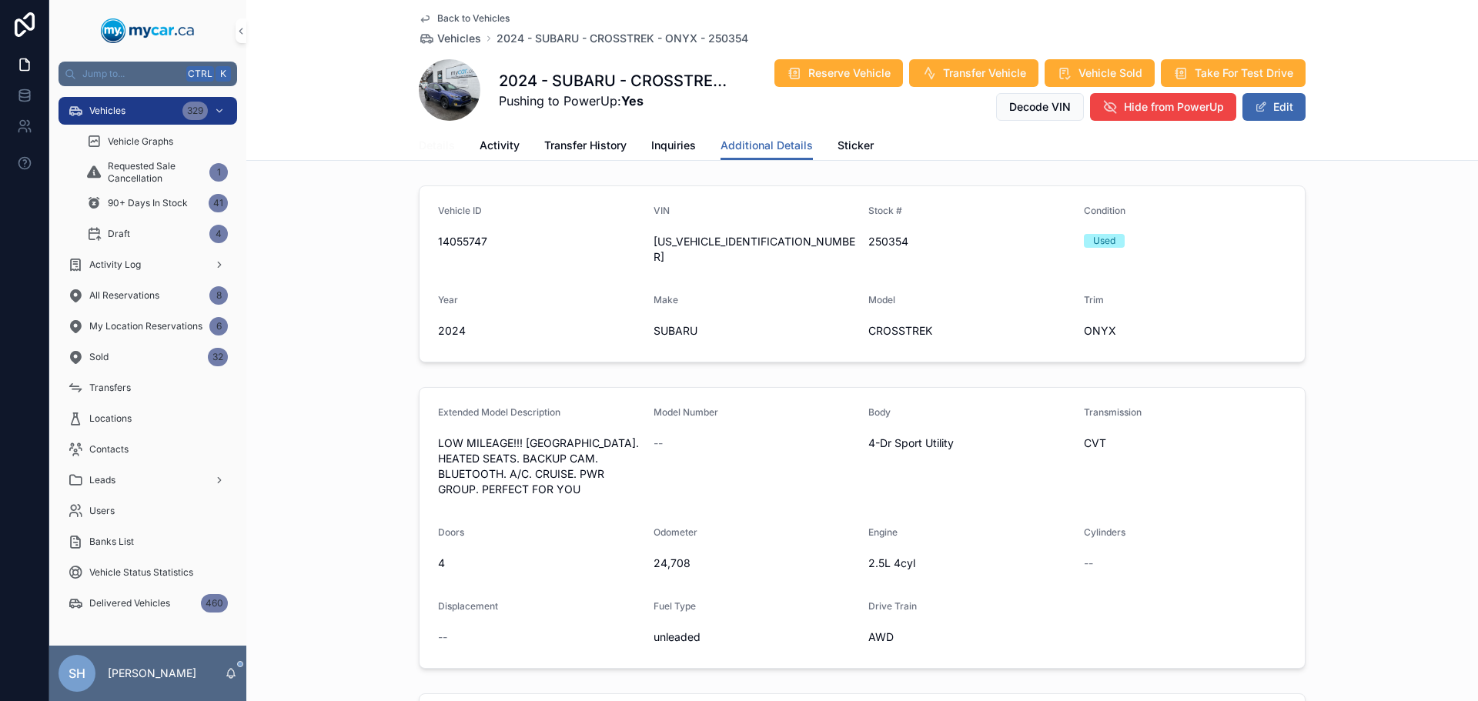
click at [435, 146] on span "Details" at bounding box center [437, 145] width 36 height 15
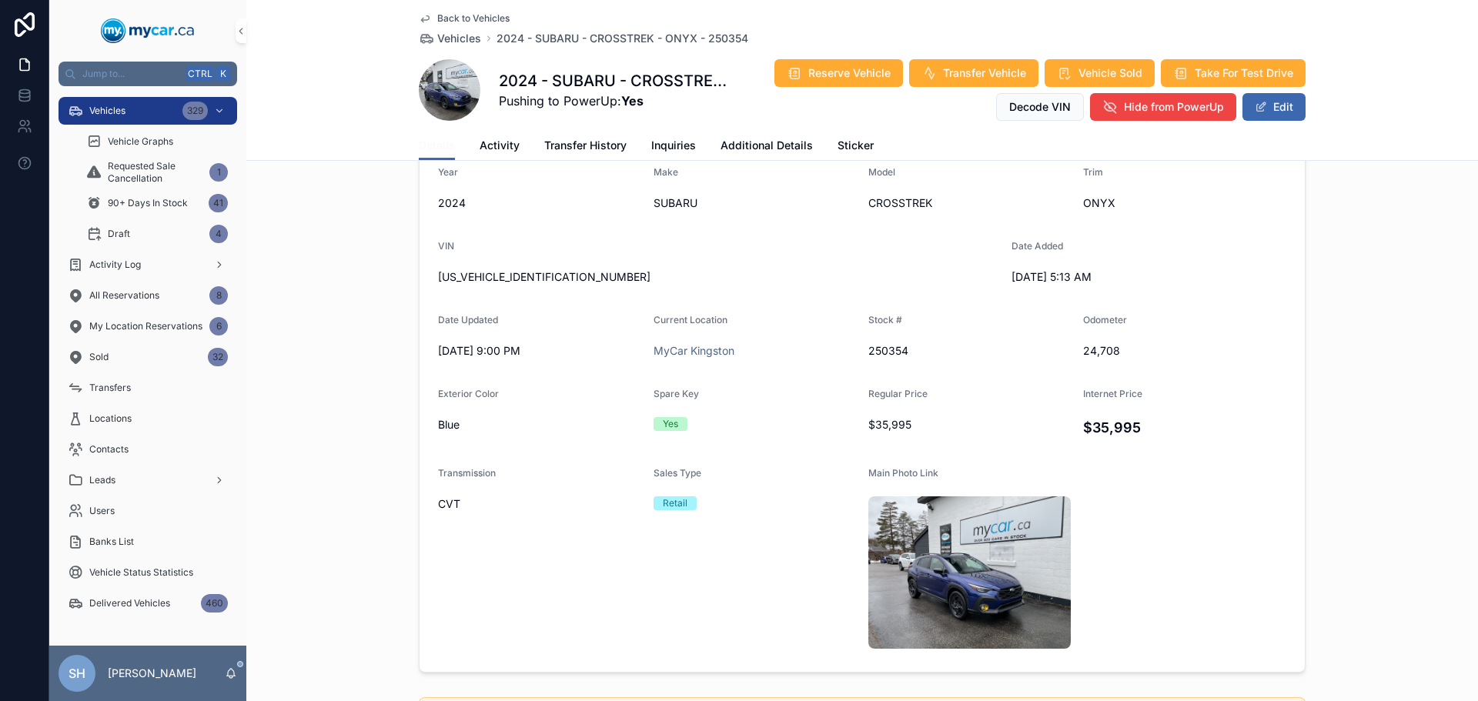
scroll to position [154, 0]
drag, startPoint x: 547, startPoint y: 274, endPoint x: 417, endPoint y: 283, distance: 131.2
click at [420, 283] on form "Year [DATE] Make SUBARU Model CROSSTREK Trim ONYX VIN [US_VEHICLE_IDENTIFICATIO…" at bounding box center [863, 408] width 886 height 524
copy span "[US_VEHICLE_IDENTIFICATION_NUMBER]"
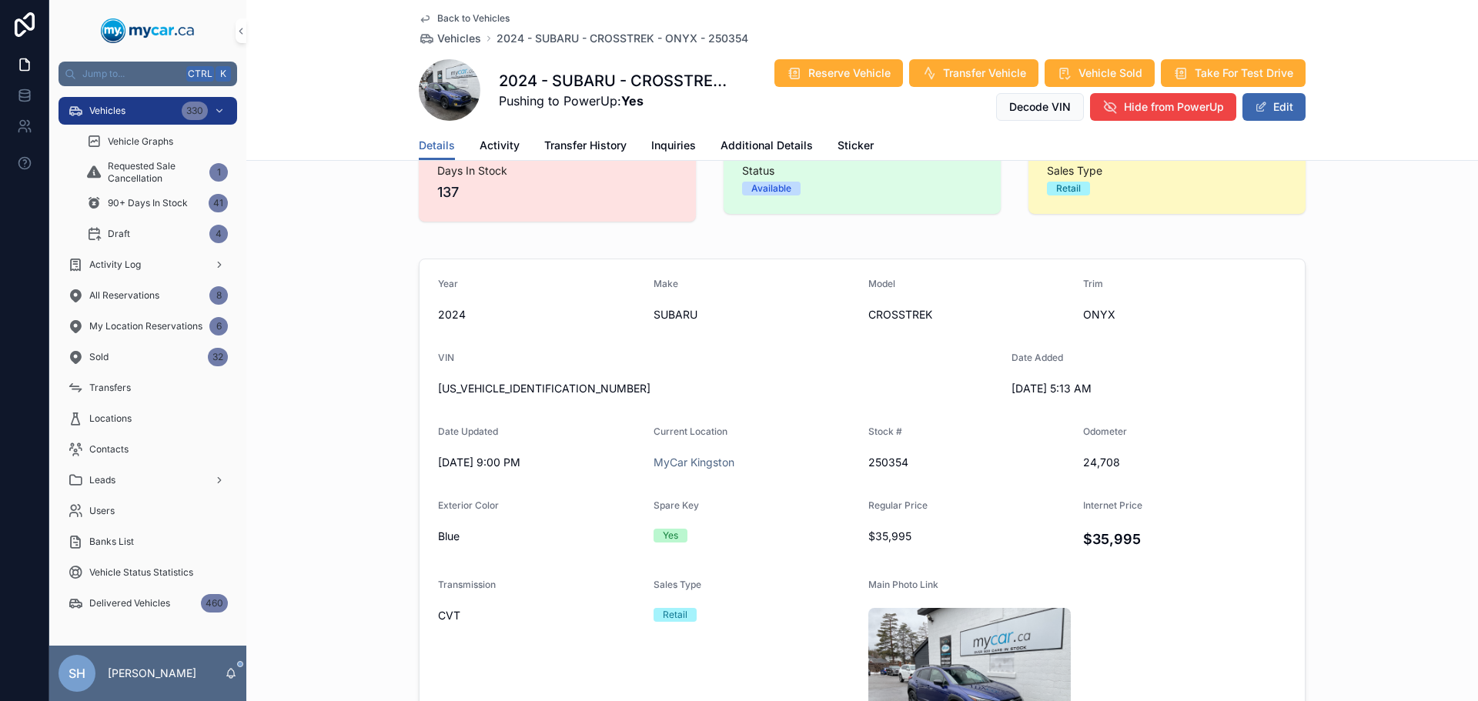
scroll to position [0, 0]
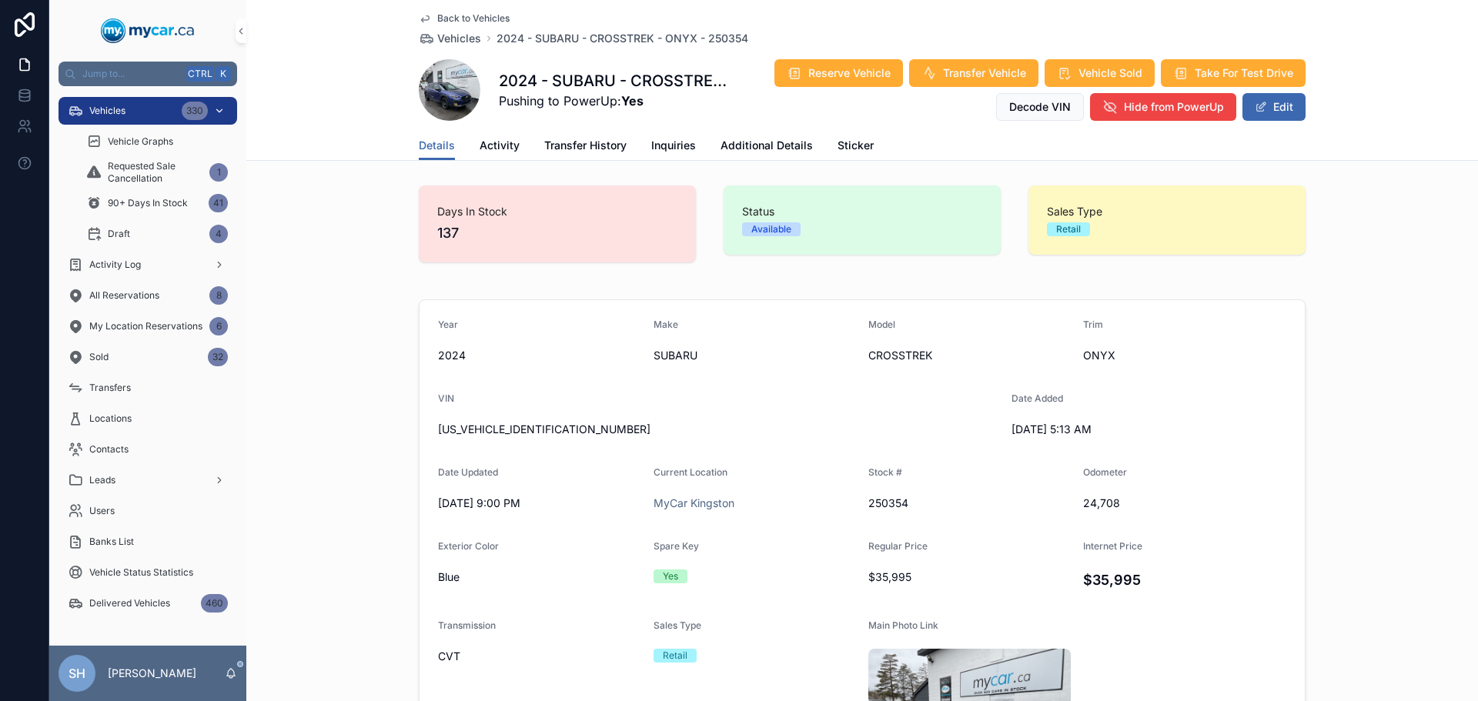
click at [132, 111] on div "Vehicles 330" at bounding box center [148, 111] width 160 height 25
